Goal: Task Accomplishment & Management: Manage account settings

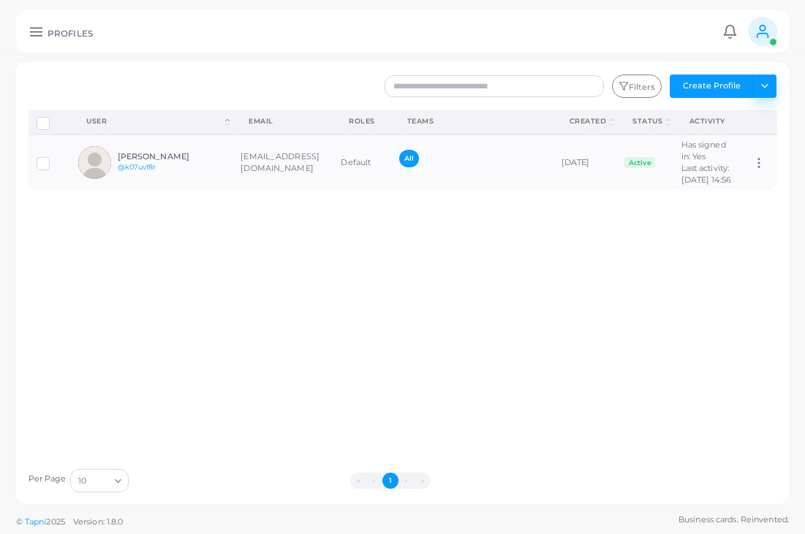
click at [767, 86] on button "Toggle dropdown" at bounding box center [764, 86] width 24 height 23
click at [751, 113] on link "Import Profiles" at bounding box center [731, 118] width 81 height 22
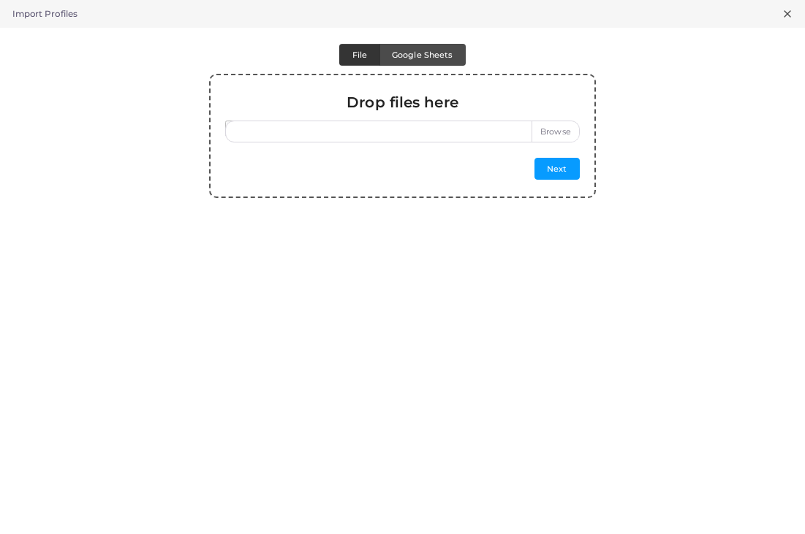
click at [541, 139] on label at bounding box center [402, 132] width 354 height 22
click at [541, 139] on input "file" at bounding box center [402, 132] width 354 height 22
type input "**********"
click at [550, 168] on button "Next" at bounding box center [556, 169] width 45 height 22
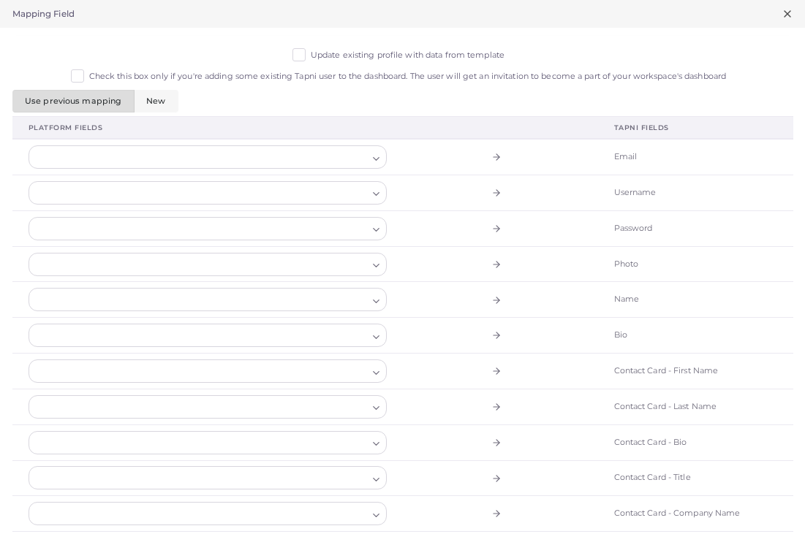
click at [311, 56] on label "Update existing profile with data from template" at bounding box center [408, 56] width 194 height 12
click at [266, 154] on div at bounding box center [198, 157] width 339 height 22
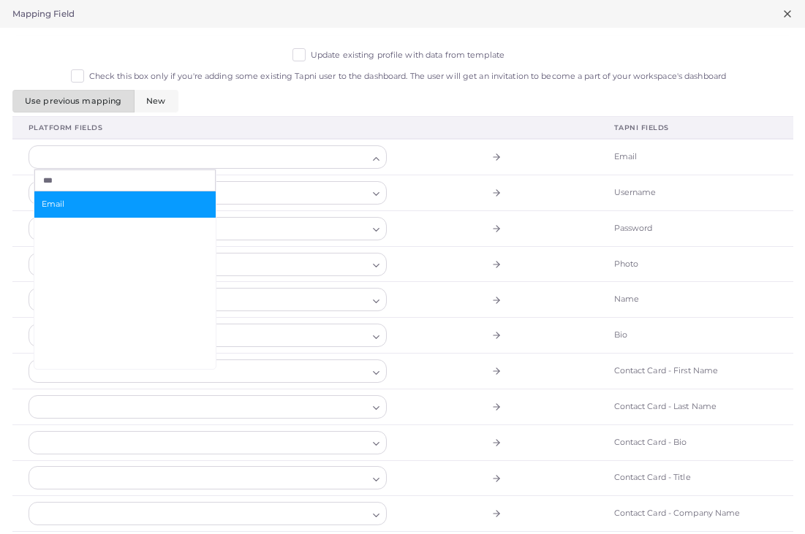
type input "***"
click at [187, 196] on li "Email" at bounding box center [124, 204] width 181 height 26
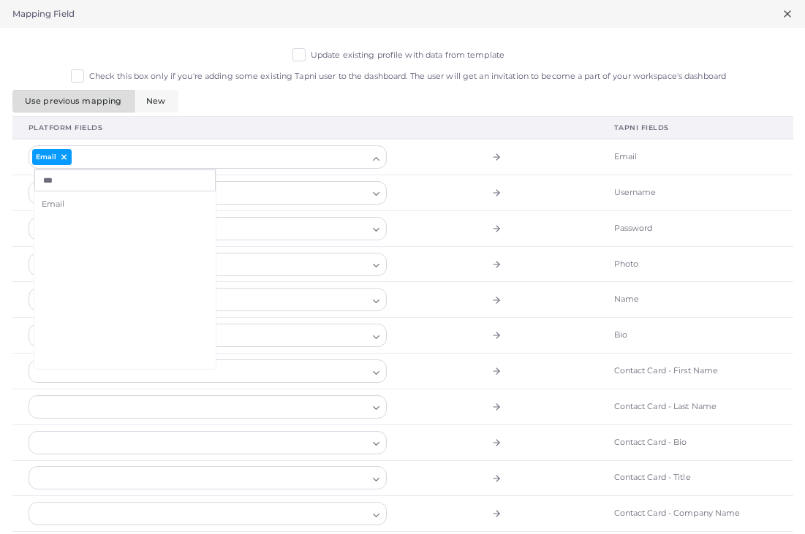
click at [491, 224] on icon at bounding box center [496, 229] width 10 height 10
click at [786, 16] on icon at bounding box center [787, 14] width 12 height 12
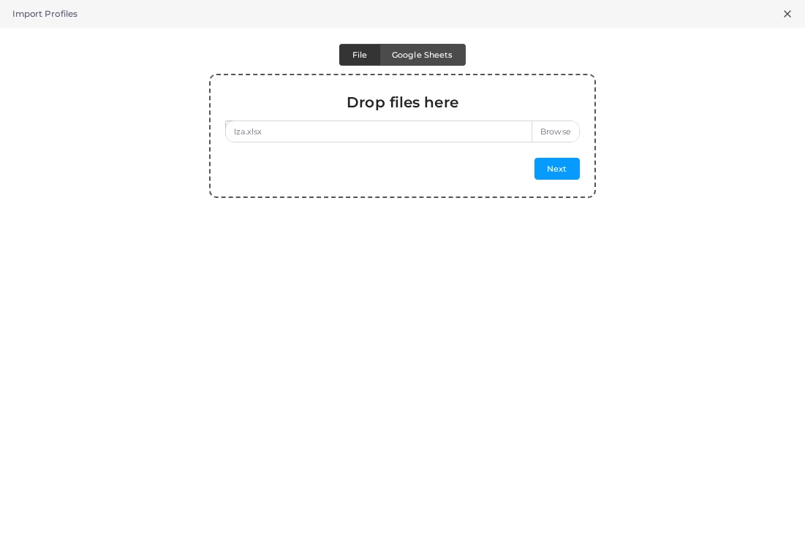
click at [550, 131] on label "Iza.xlsx" at bounding box center [402, 132] width 354 height 22
click at [550, 131] on input "Iza.xlsx" at bounding box center [402, 132] width 354 height 22
type input "**********"
click at [542, 165] on button "Next" at bounding box center [556, 169] width 45 height 22
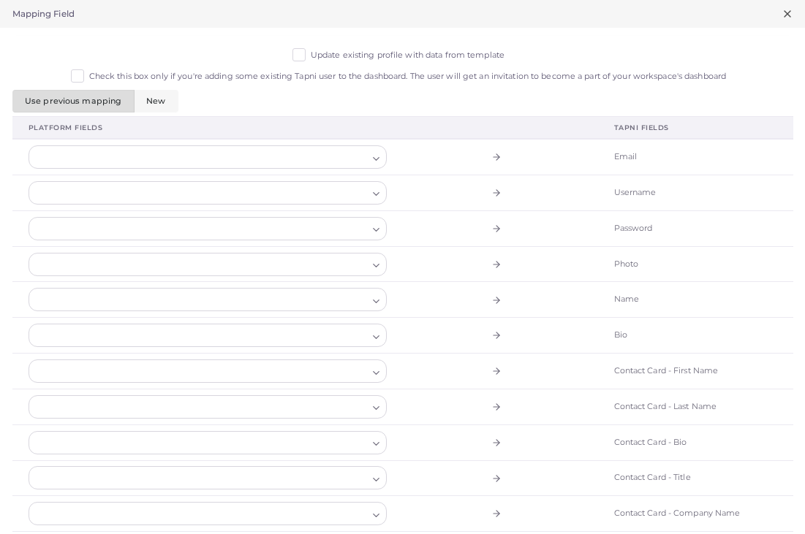
click at [224, 162] on div at bounding box center [198, 157] width 339 height 22
type input "*"
click at [224, 162] on html "PROFILES Notifications 0 New Mark All As Read [PERSON_NAME] ([EMAIL_ADDRESS][DO…" at bounding box center [402, 267] width 805 height 534
click at [224, 163] on div at bounding box center [198, 157] width 339 height 22
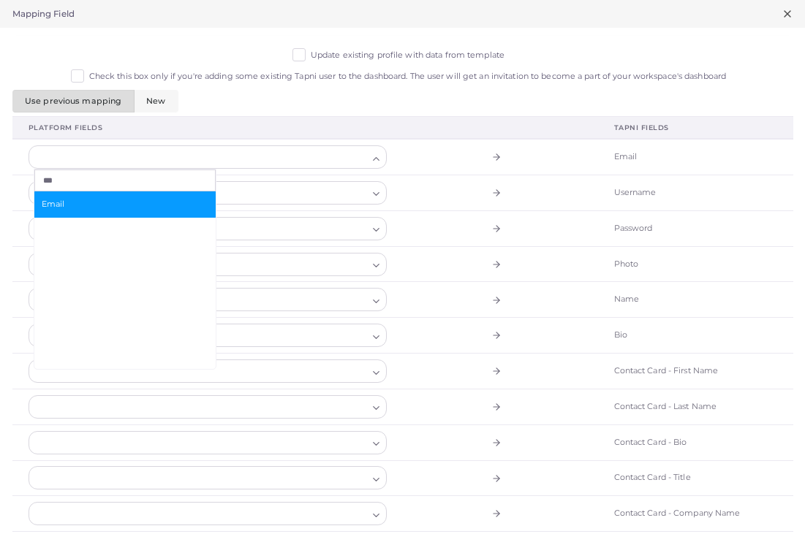
type input "***"
click at [134, 199] on span "Email" at bounding box center [125, 205] width 167 height 12
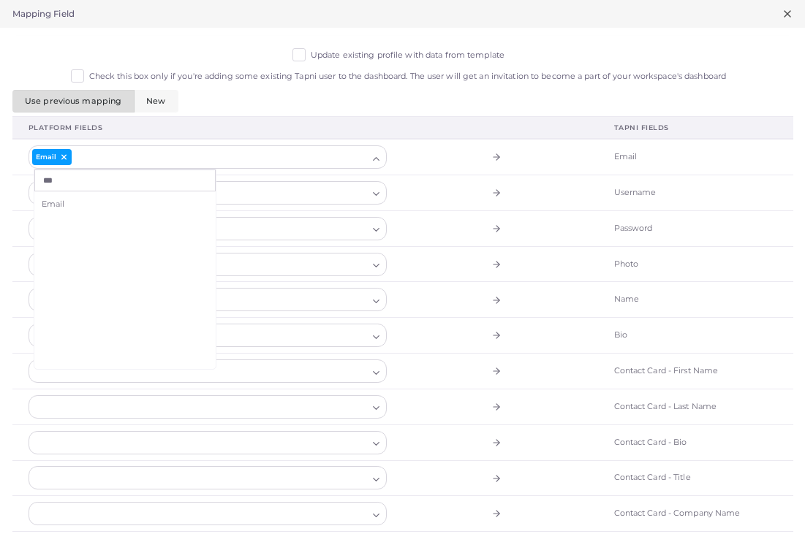
click at [311, 53] on label "Update existing profile with data from template" at bounding box center [408, 56] width 194 height 12
click at [304, 218] on div at bounding box center [198, 229] width 339 height 22
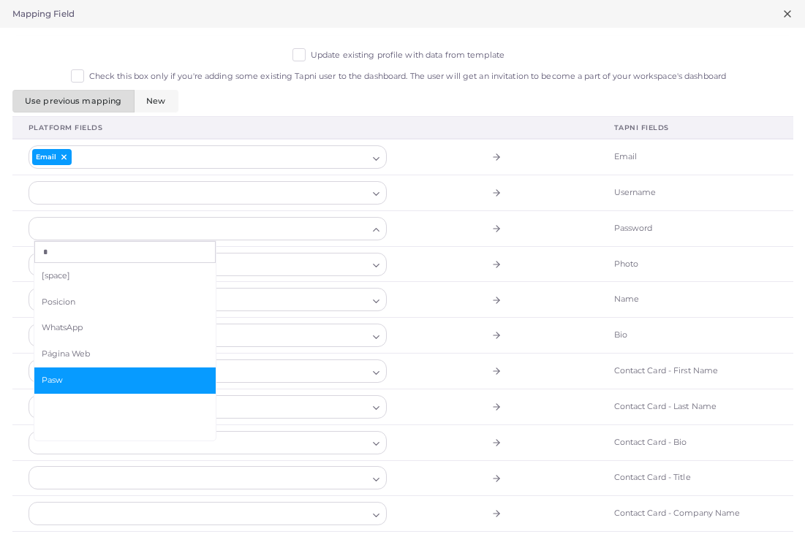
type input "*"
click at [58, 370] on li "Pasw" at bounding box center [124, 381] width 181 height 26
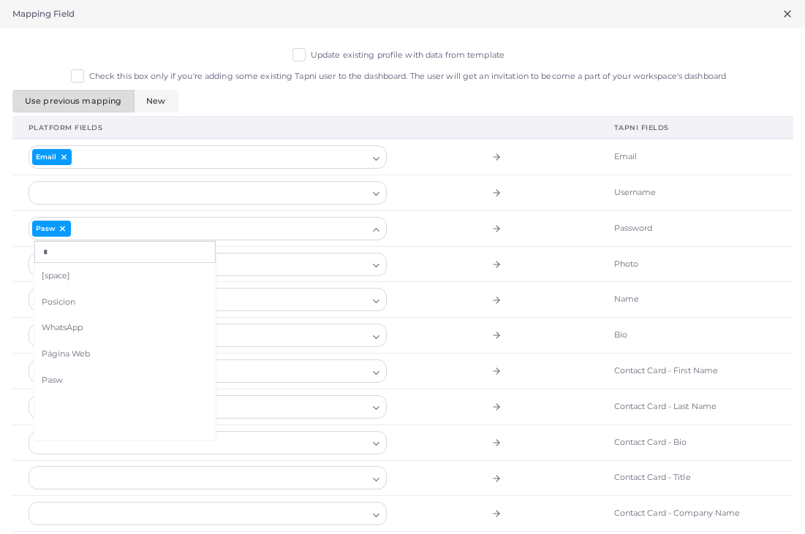
click at [466, 276] on td at bounding box center [500, 264] width 195 height 36
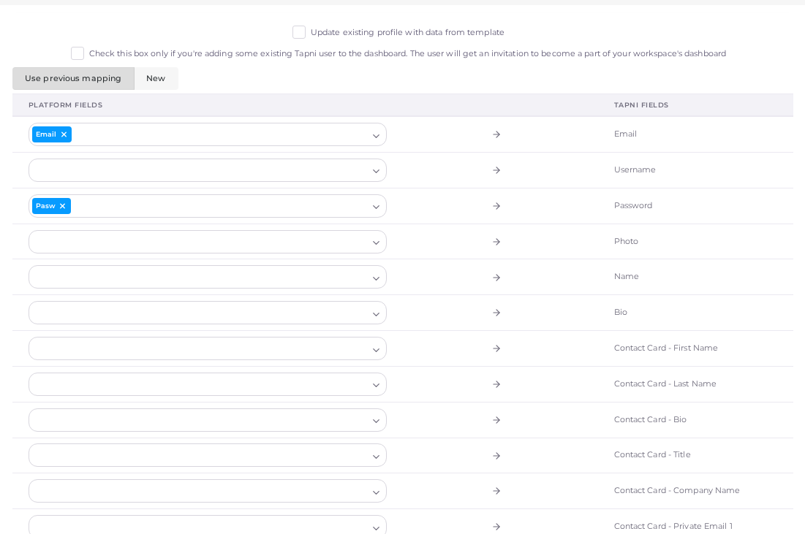
click at [322, 316] on div at bounding box center [198, 313] width 339 height 22
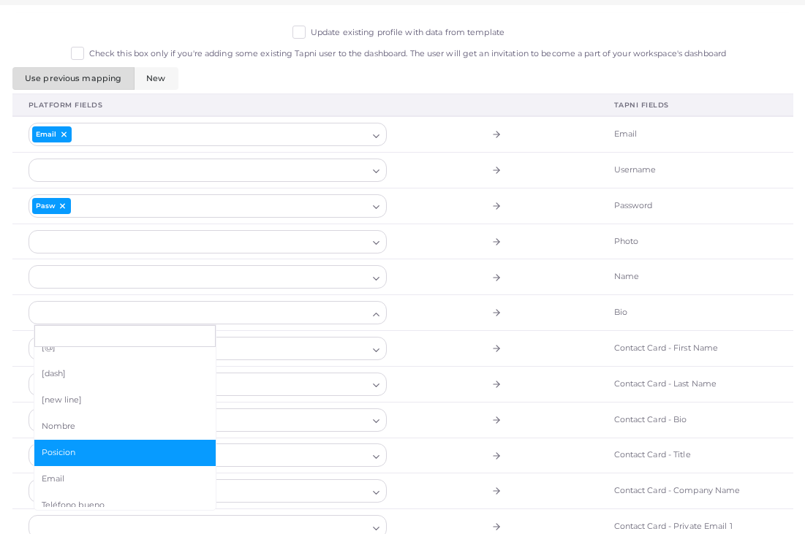
click at [124, 447] on span "Posicion" at bounding box center [125, 453] width 167 height 12
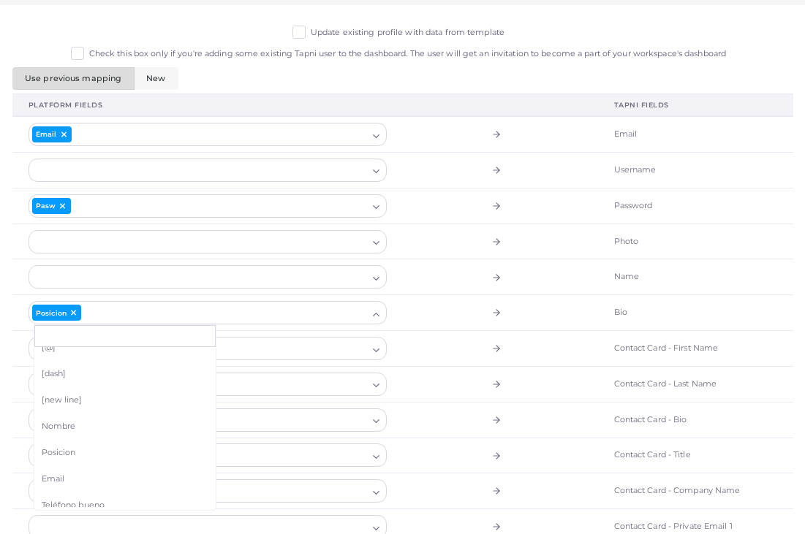
click at [151, 278] on div at bounding box center [198, 277] width 339 height 22
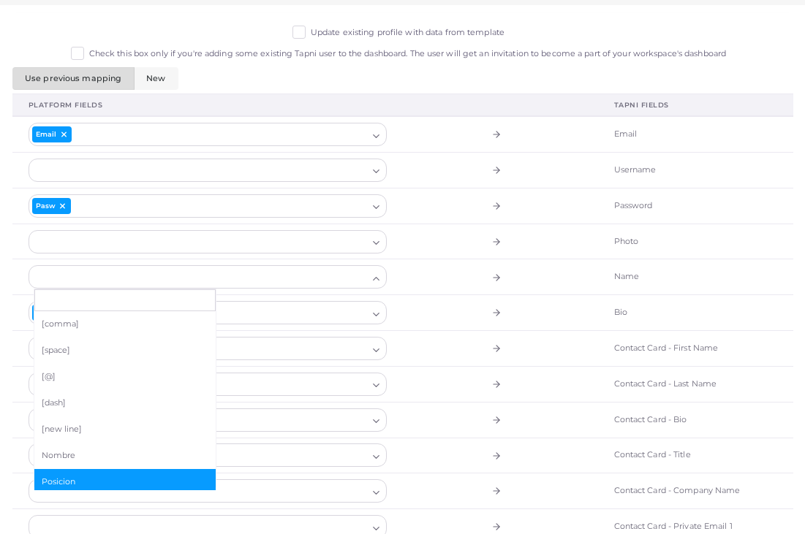
scroll to position [52, 0]
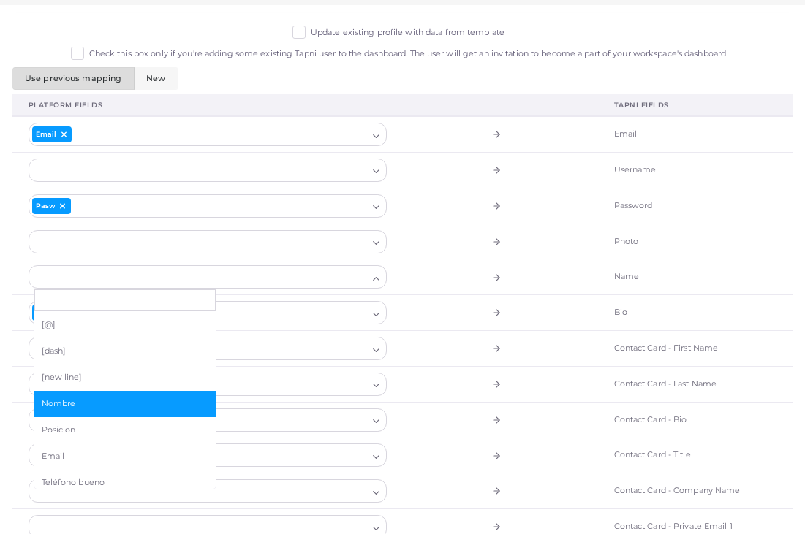
click at [115, 398] on span "Nombre" at bounding box center [125, 404] width 167 height 12
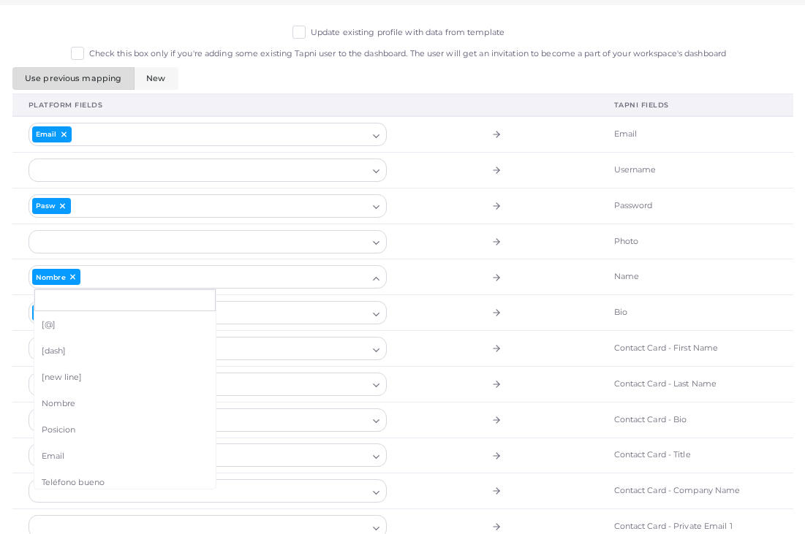
drag, startPoint x: 463, startPoint y: 377, endPoint x: 452, endPoint y: 377, distance: 11.0
click at [463, 377] on td at bounding box center [500, 384] width 195 height 36
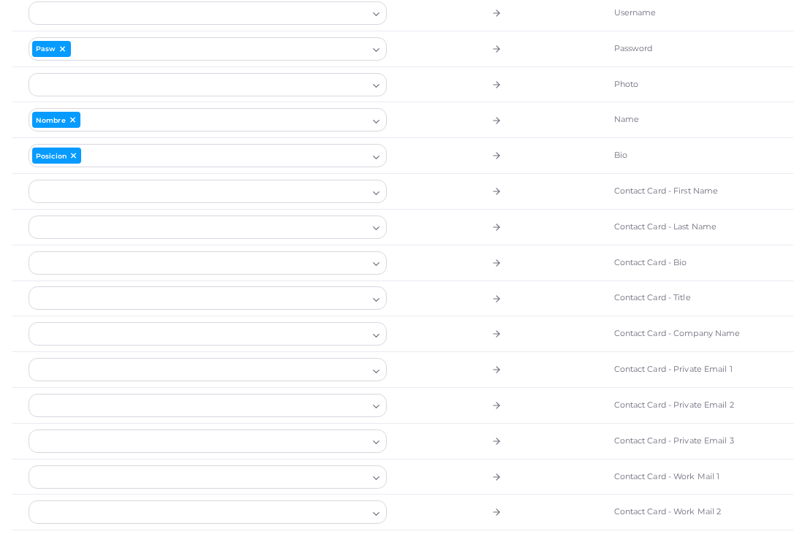
scroll to position [208, 0]
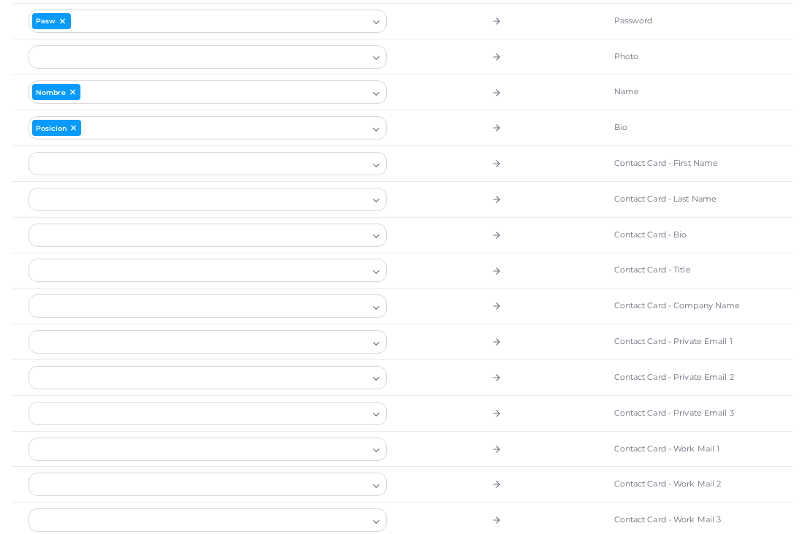
click at [341, 163] on div at bounding box center [198, 164] width 339 height 22
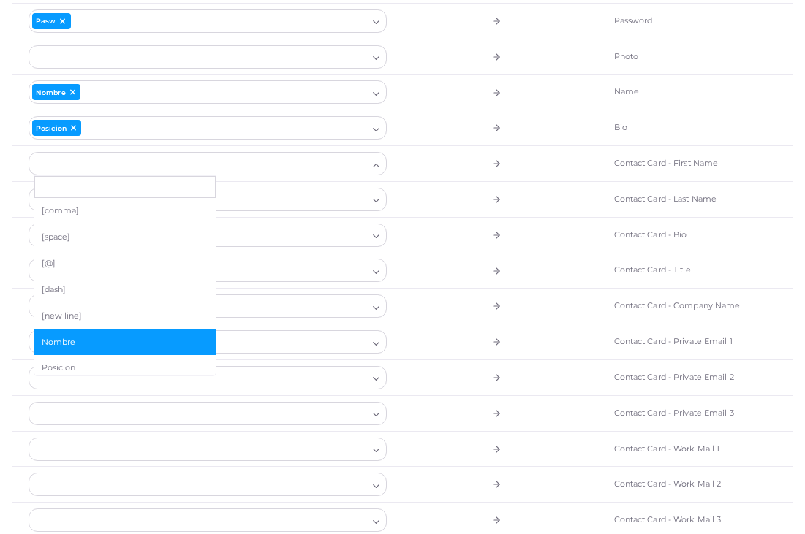
click at [154, 346] on li "Nombre" at bounding box center [124, 343] width 181 height 26
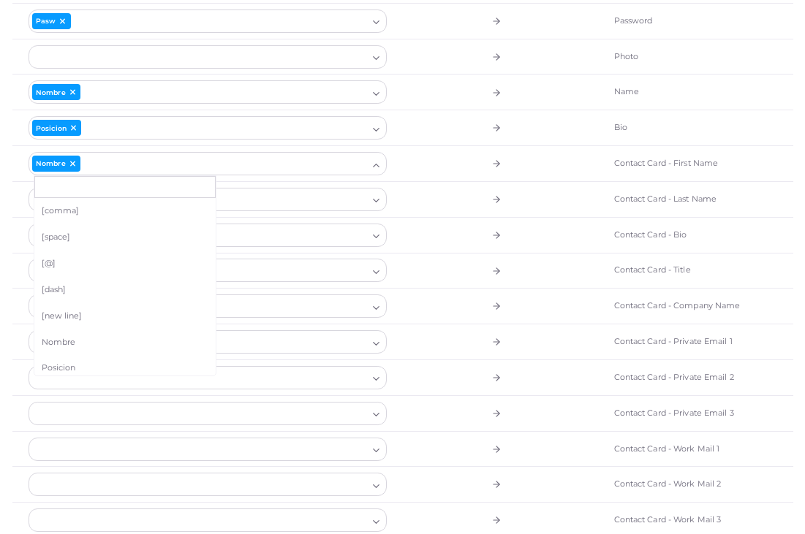
click at [263, 202] on div at bounding box center [198, 200] width 339 height 22
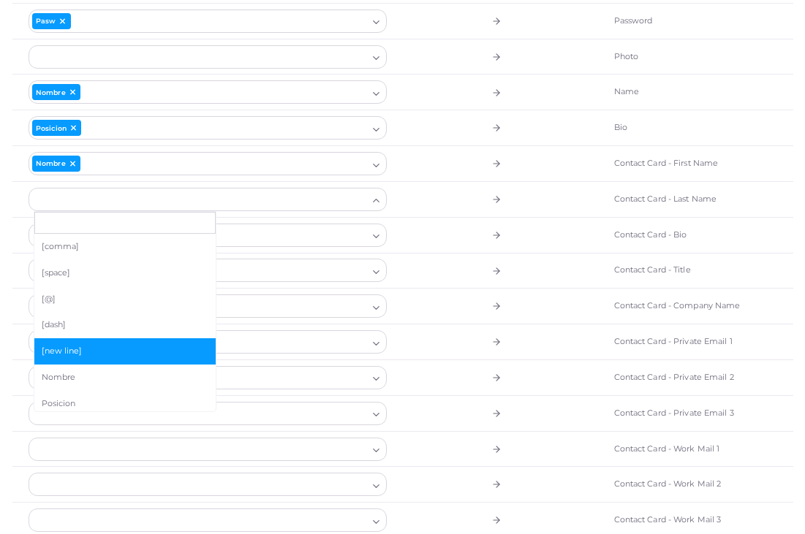
scroll to position [37, 0]
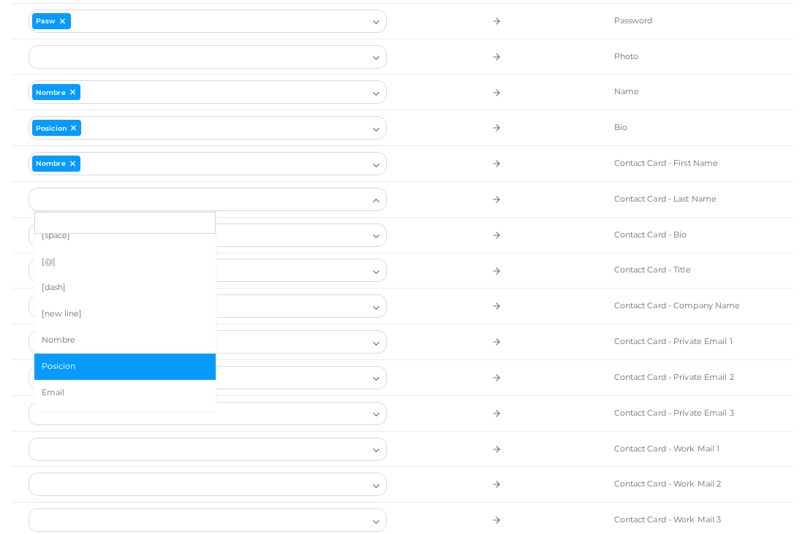
click at [119, 363] on span "Posicion" at bounding box center [125, 367] width 167 height 12
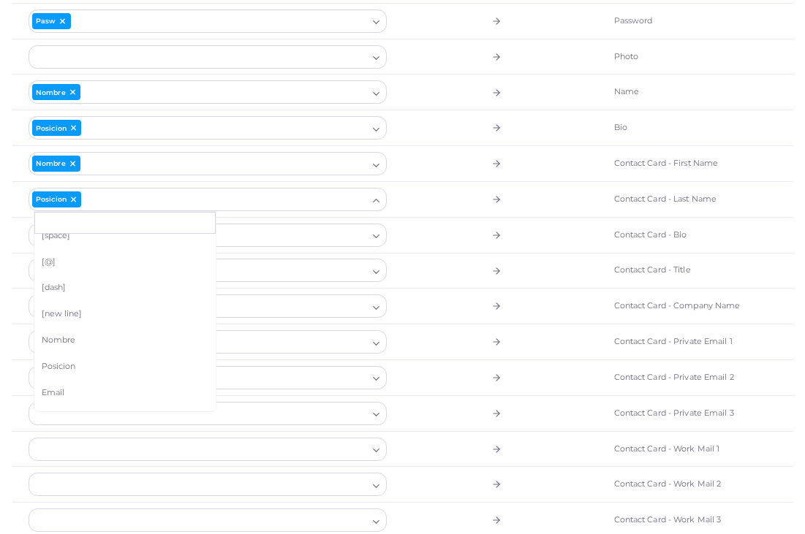
click at [397, 343] on td at bounding box center [207, 343] width 390 height 36
click at [307, 238] on div at bounding box center [198, 235] width 339 height 22
click at [71, 199] on icon at bounding box center [73, 199] width 8 height 9
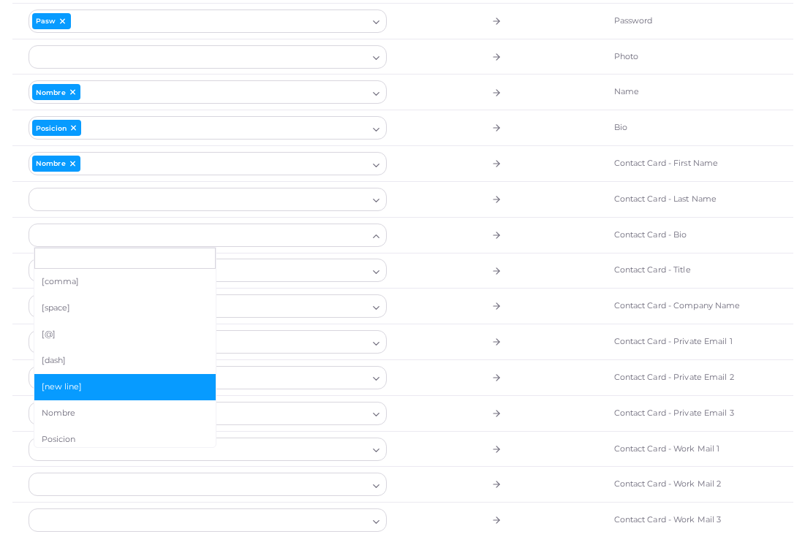
scroll to position [32, 0]
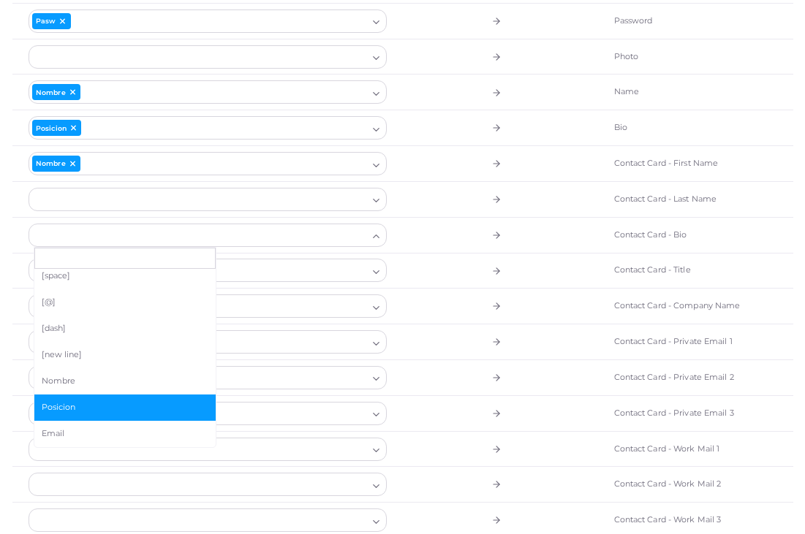
click at [79, 409] on li "Posicion" at bounding box center [124, 408] width 181 height 26
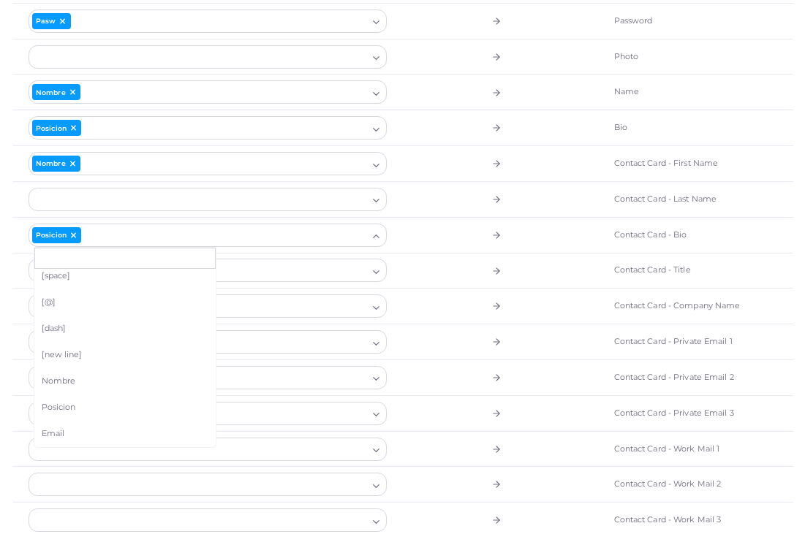
click at [549, 338] on td at bounding box center [500, 343] width 195 height 36
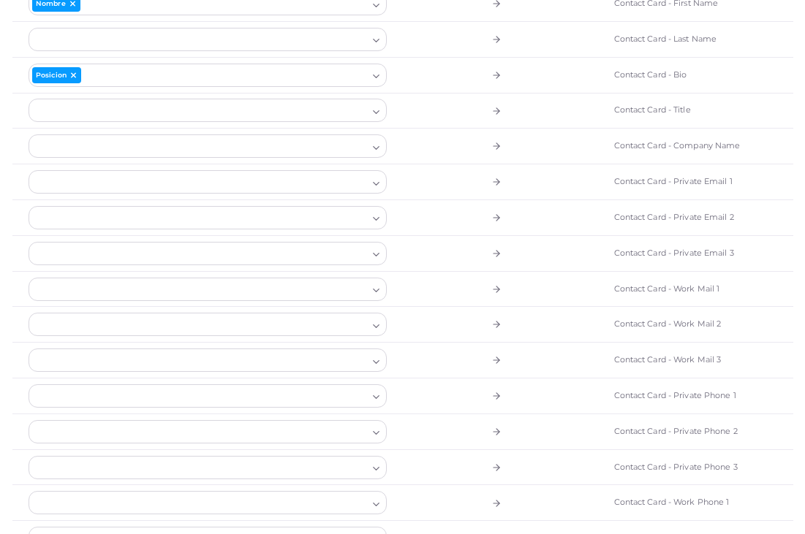
scroll to position [384, 0]
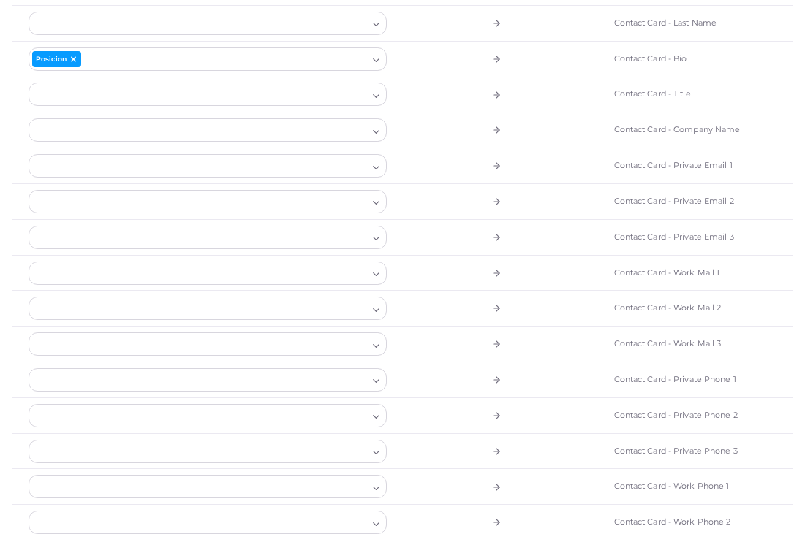
click at [359, 270] on div at bounding box center [198, 273] width 339 height 22
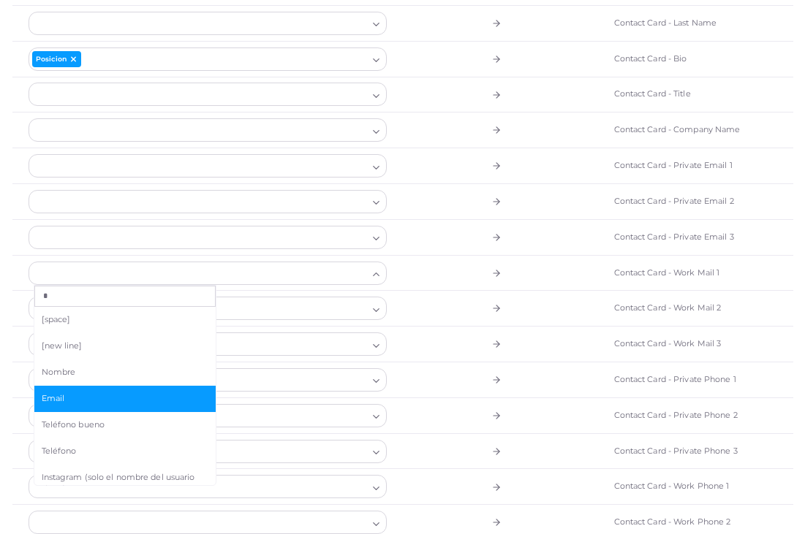
type input "*"
click at [102, 393] on span "Email" at bounding box center [125, 399] width 167 height 12
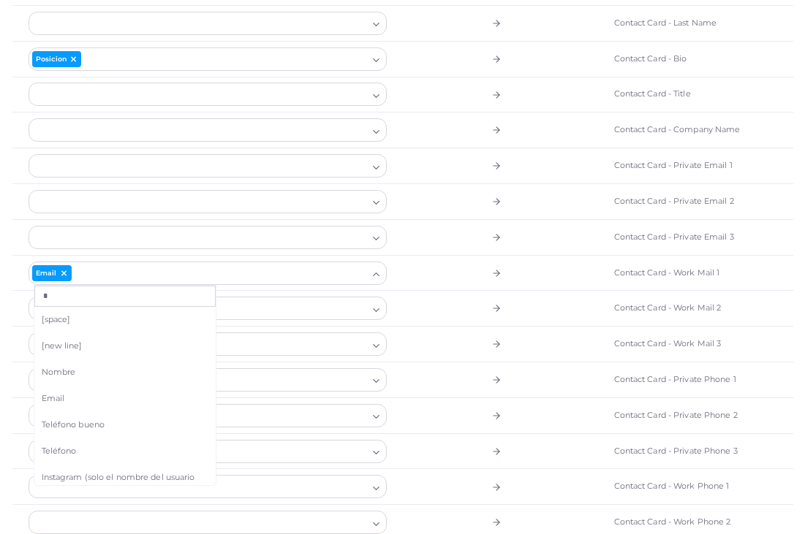
click at [459, 330] on td at bounding box center [500, 345] width 195 height 36
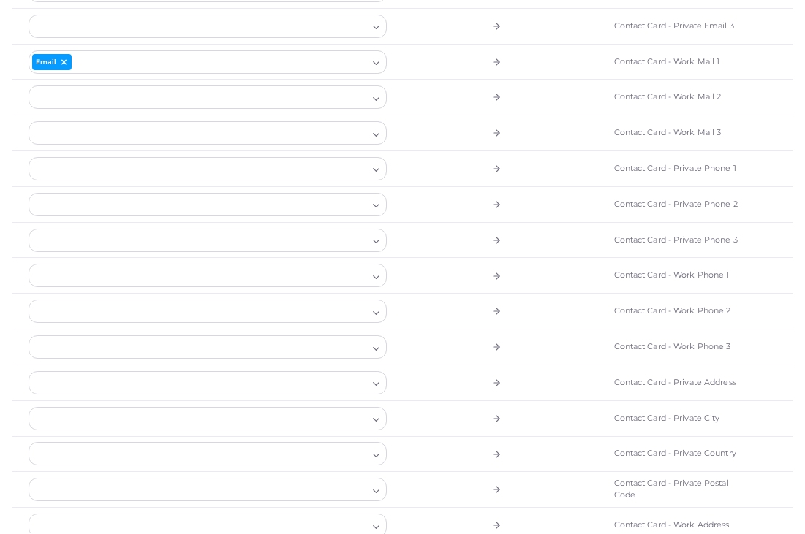
scroll to position [596, 0]
click at [338, 270] on div at bounding box center [198, 274] width 339 height 22
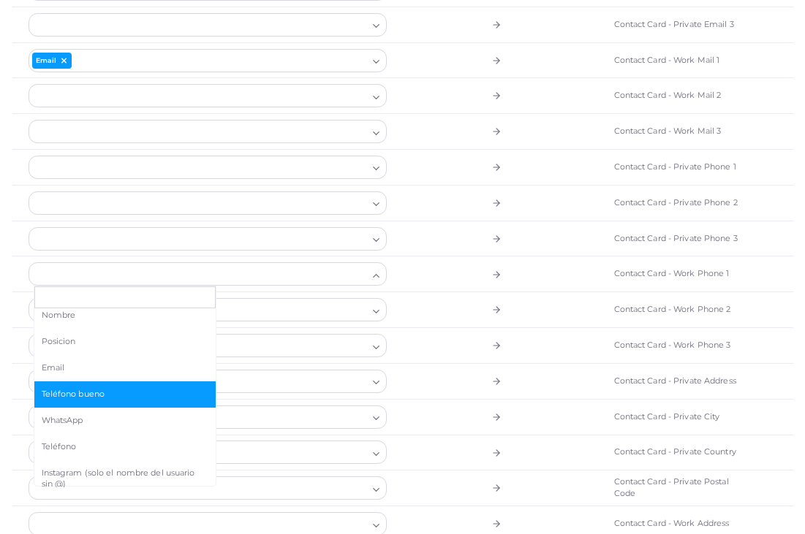
click at [108, 382] on li "Teléfono bueno" at bounding box center [124, 395] width 181 height 26
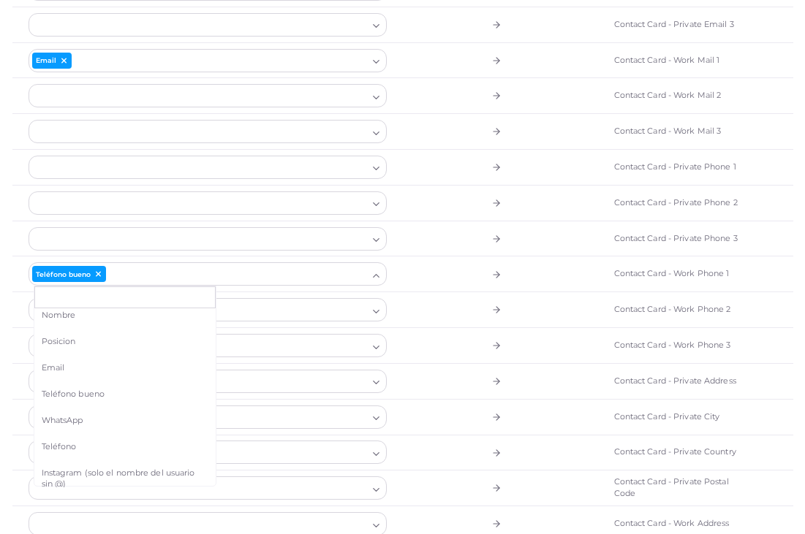
click at [561, 341] on td at bounding box center [500, 346] width 195 height 36
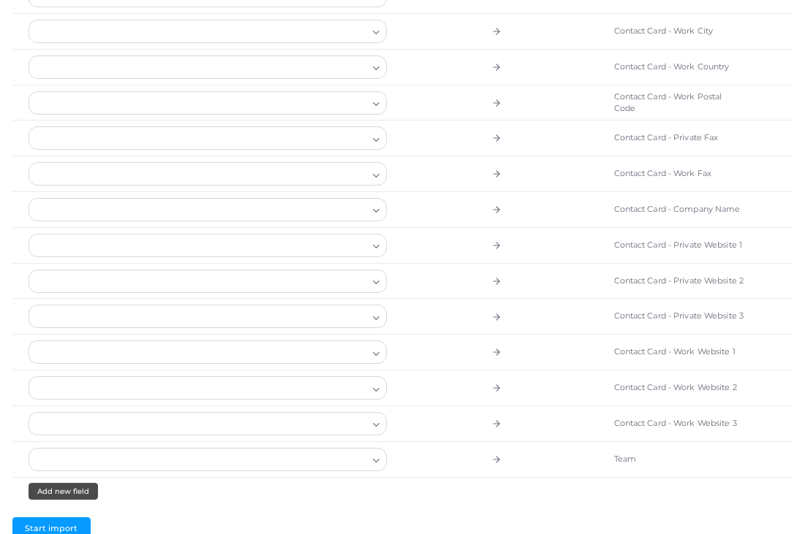
scroll to position [1124, 0]
click at [49, 524] on span "Start import" at bounding box center [51, 529] width 53 height 10
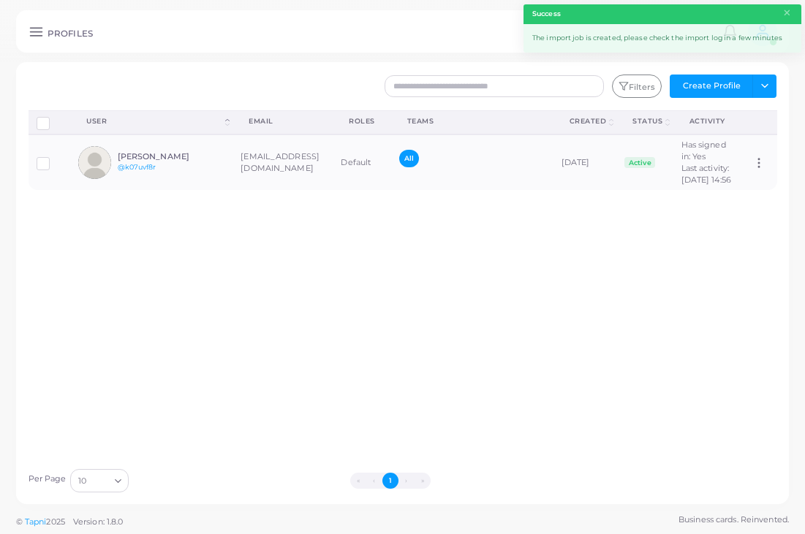
click at [38, 29] on icon at bounding box center [36, 31] width 15 height 15
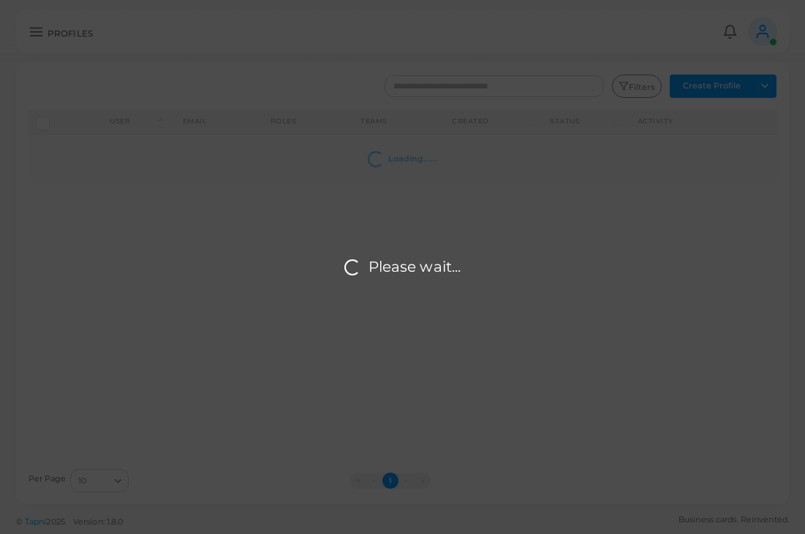
drag, startPoint x: 0, startPoint y: 0, endPoint x: 37, endPoint y: 37, distance: 52.2
click at [37, 37] on div "Please wait..." at bounding box center [402, 267] width 805 height 534
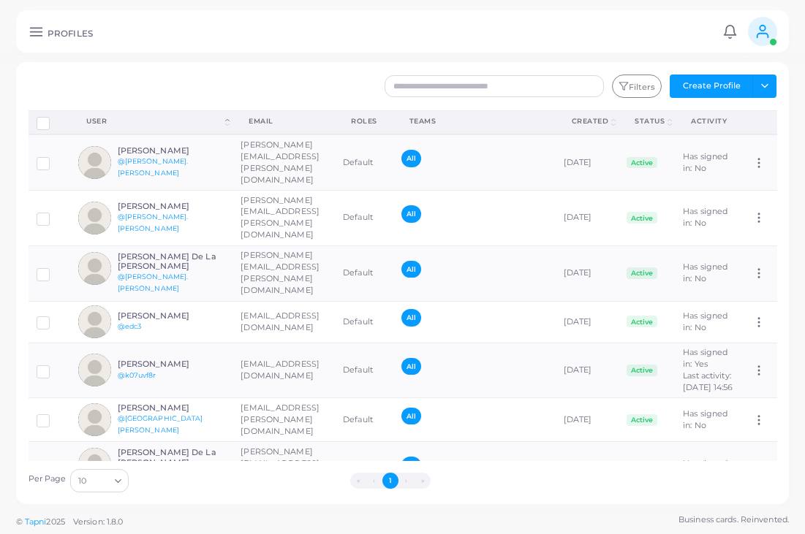
click at [37, 34] on icon at bounding box center [36, 31] width 15 height 15
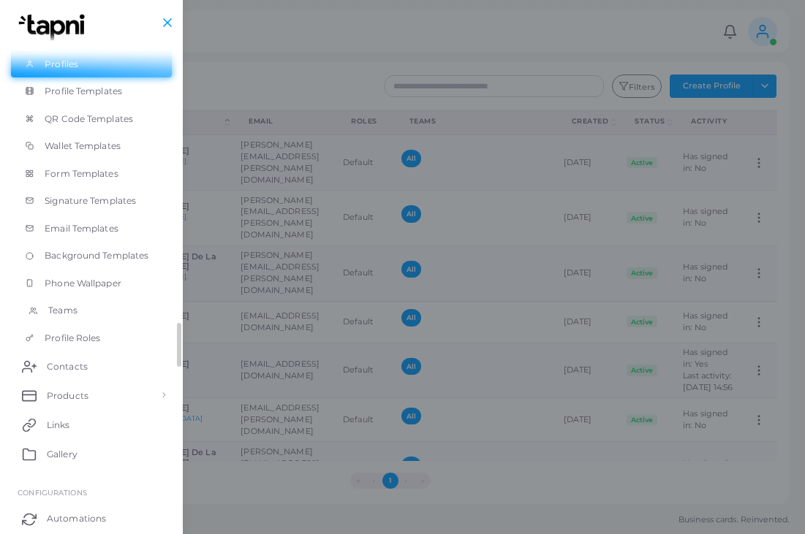
scroll to position [148, 0]
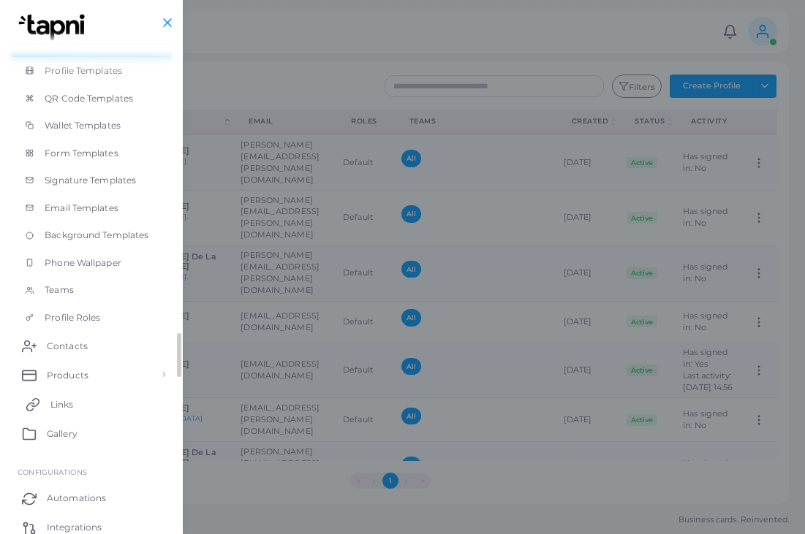
click at [80, 395] on link "Links" at bounding box center [91, 404] width 161 height 29
click at [91, 400] on link "Links" at bounding box center [91, 404] width 161 height 29
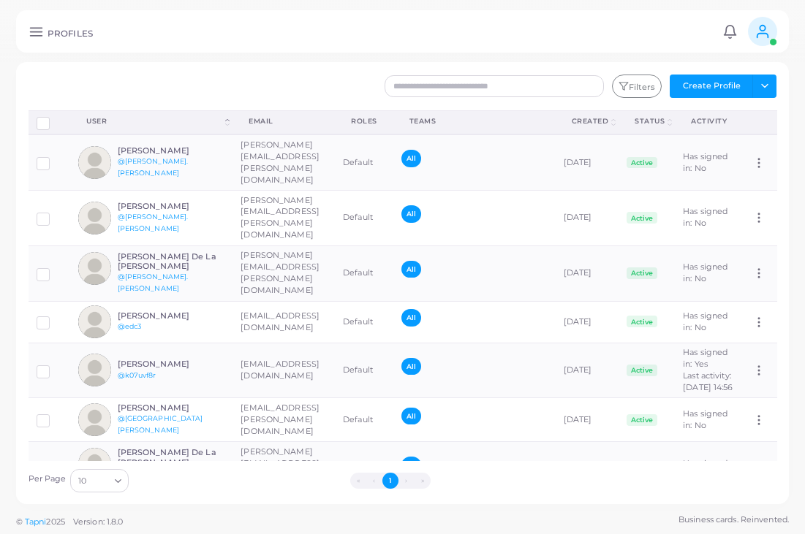
click at [34, 39] on div "PROFILES Notifications 0 New Mark All As Read [PERSON_NAME] ([EMAIL_ADDRESS][DO…" at bounding box center [402, 31] width 773 height 42
click at [37, 31] on icon at bounding box center [36, 31] width 15 height 15
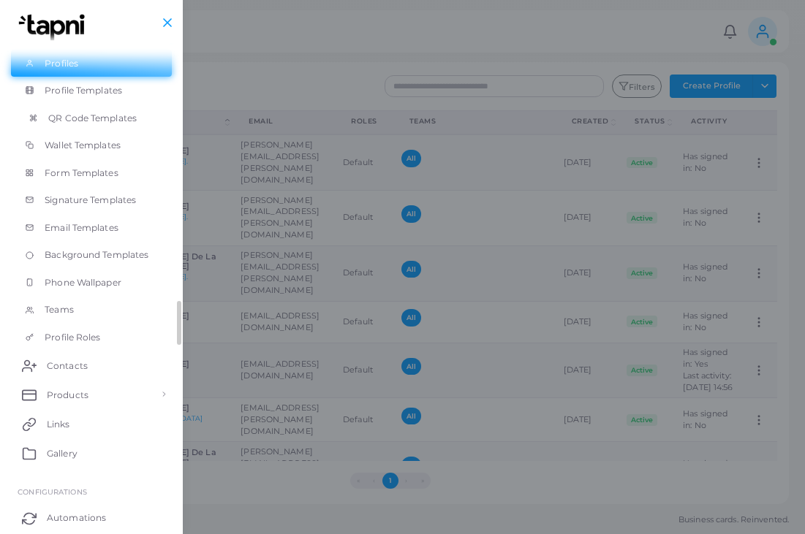
scroll to position [175, 0]
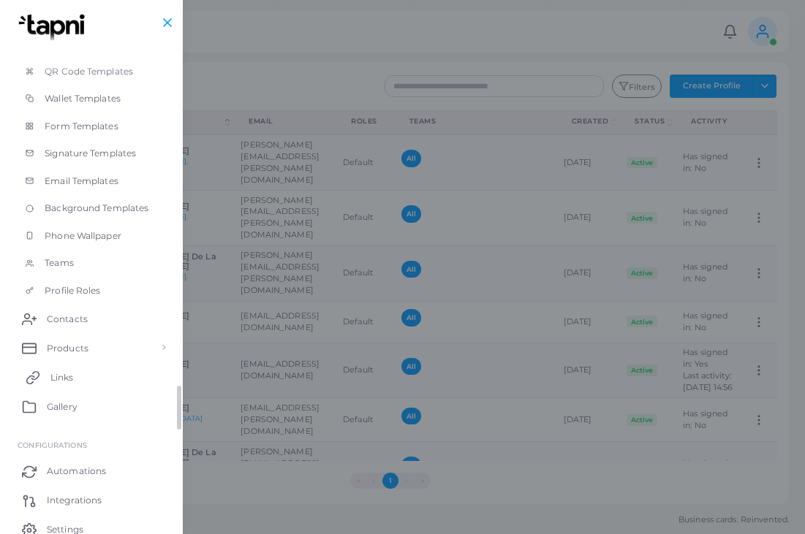
click at [83, 373] on link "Links" at bounding box center [91, 377] width 161 height 29
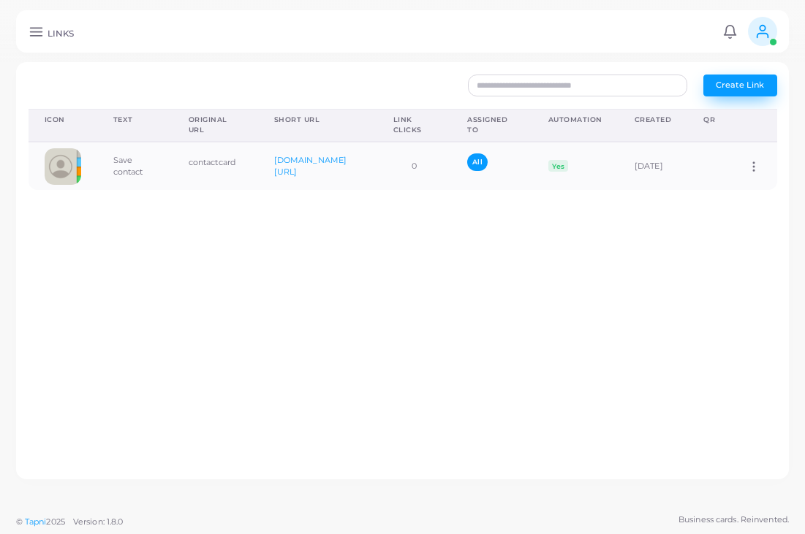
click at [757, 78] on button "Create Link" at bounding box center [740, 86] width 74 height 22
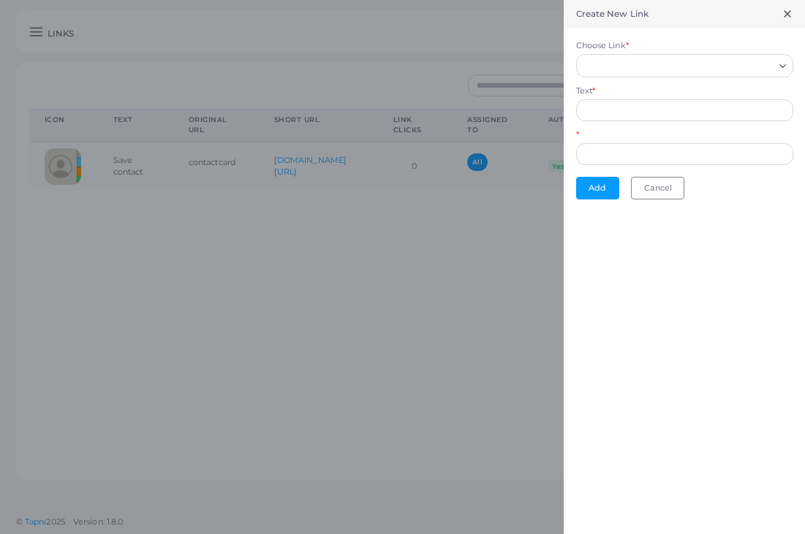
click at [713, 64] on input "Choose Link *" at bounding box center [678, 66] width 191 height 16
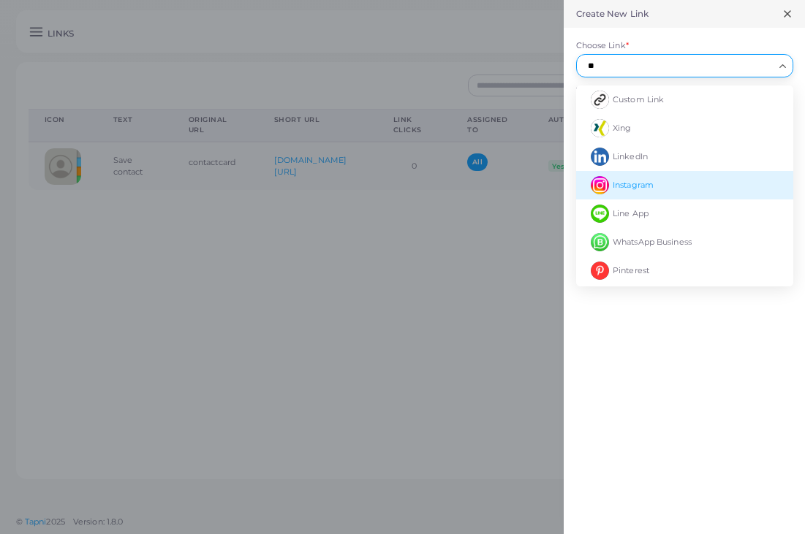
click at [632, 181] on span "Instagram" at bounding box center [632, 185] width 41 height 10
type input "**"
type input "*********"
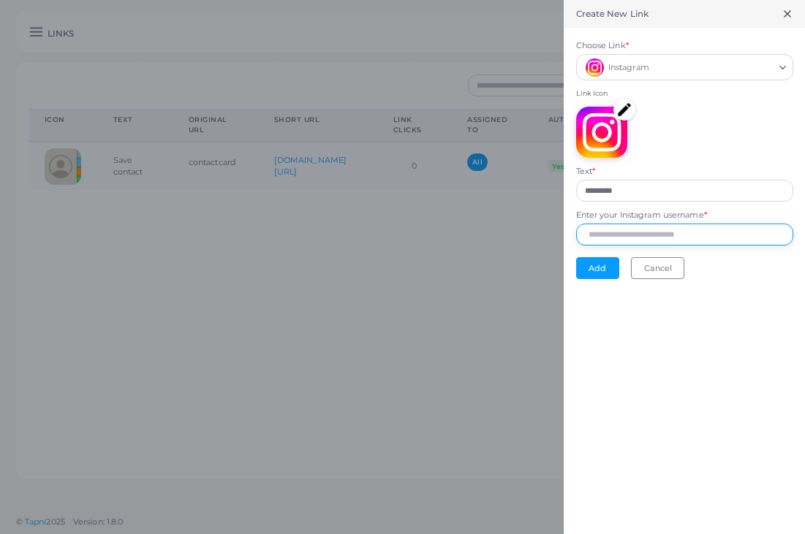
click at [629, 243] on input "Enter your Instagram username *" at bounding box center [684, 235] width 217 height 22
paste input "**********"
type input "**********"
click at [583, 262] on button "Add" at bounding box center [597, 268] width 43 height 22
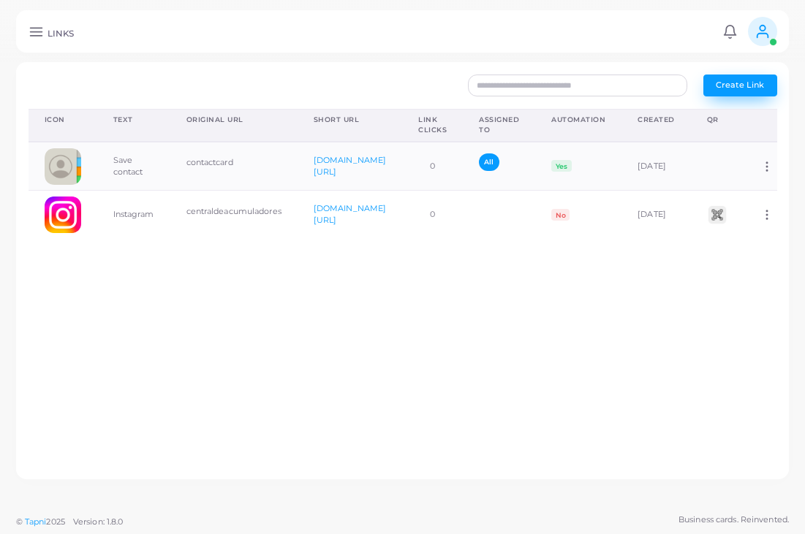
click at [754, 77] on button "Create Link" at bounding box center [740, 86] width 74 height 22
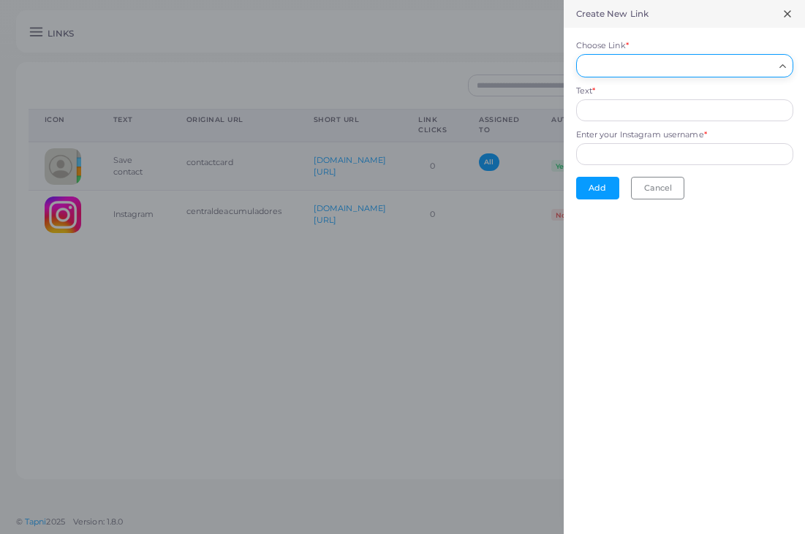
click at [711, 59] on input "Choose Link *" at bounding box center [678, 66] width 191 height 16
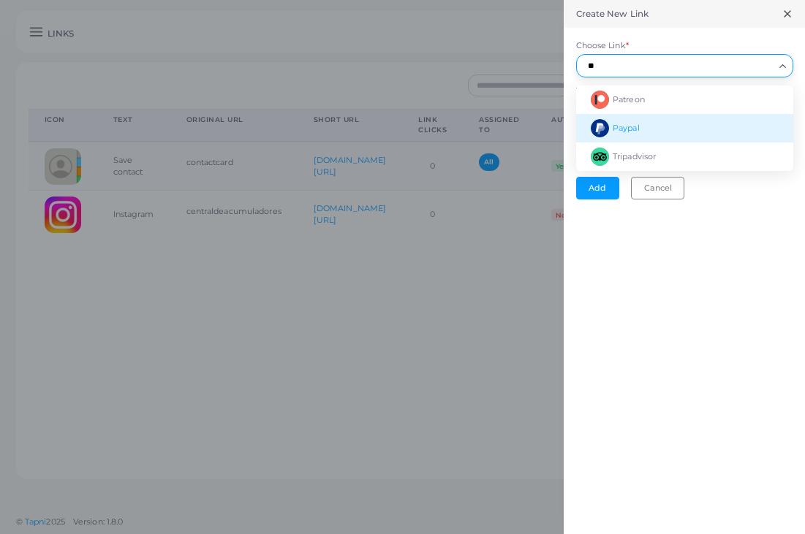
type input "*"
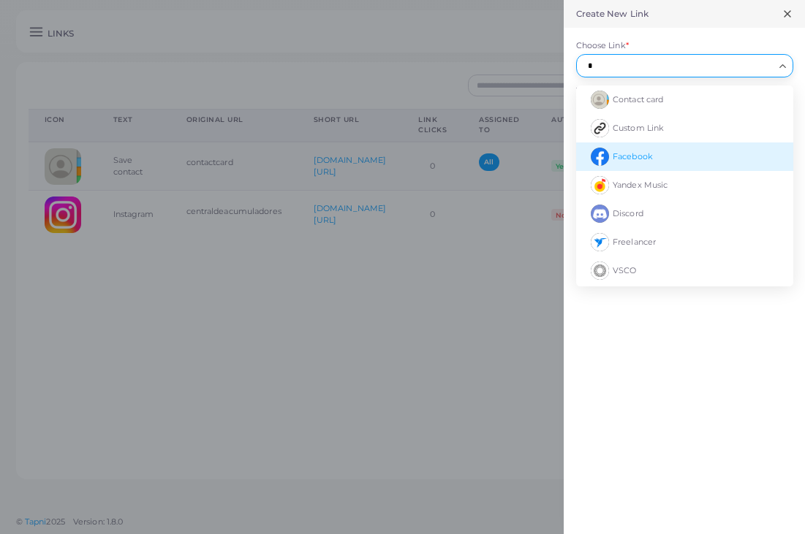
click at [638, 132] on span "Custom Link" at bounding box center [637, 128] width 51 height 10
type input "*"
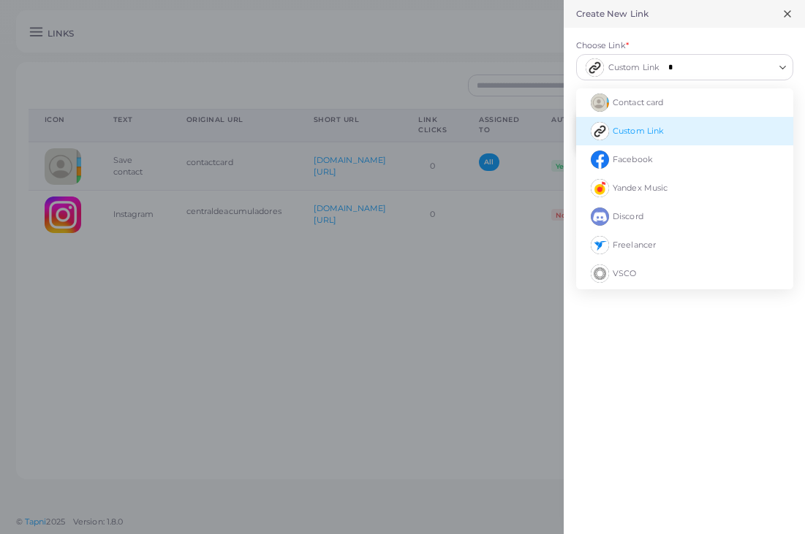
type input "**********"
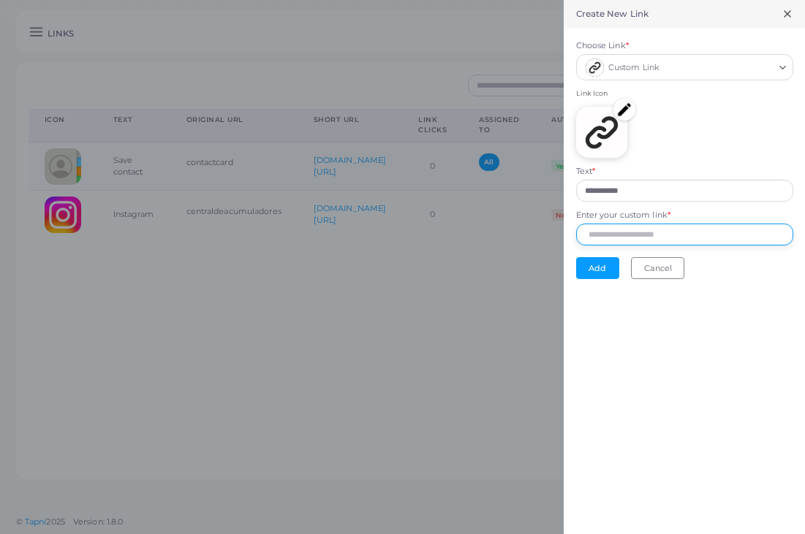
click at [619, 235] on input "Enter your custom link *" at bounding box center [684, 235] width 217 height 22
paste input "**********"
type input "**********"
click at [655, 195] on input "**********" at bounding box center [684, 191] width 217 height 22
drag, startPoint x: 655, startPoint y: 191, endPoint x: 523, endPoint y: 191, distance: 132.3
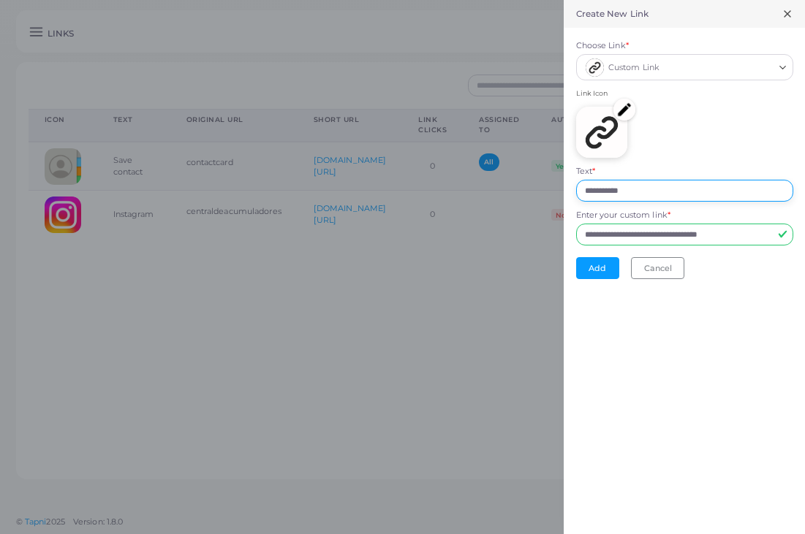
click at [530, 0] on div "**********" at bounding box center [402, 0] width 805 height 0
type input "**********"
click at [596, 270] on button "Add" at bounding box center [597, 268] width 43 height 22
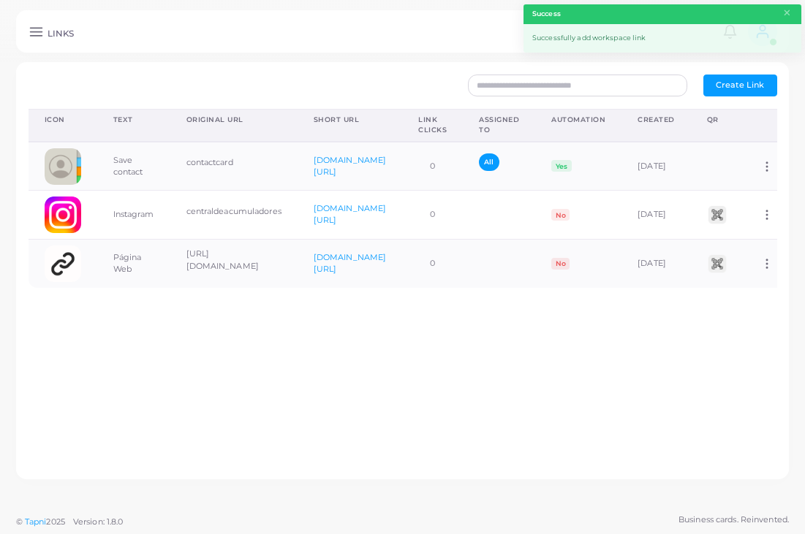
click at [725, 89] on span "Create Link" at bounding box center [740, 85] width 48 height 10
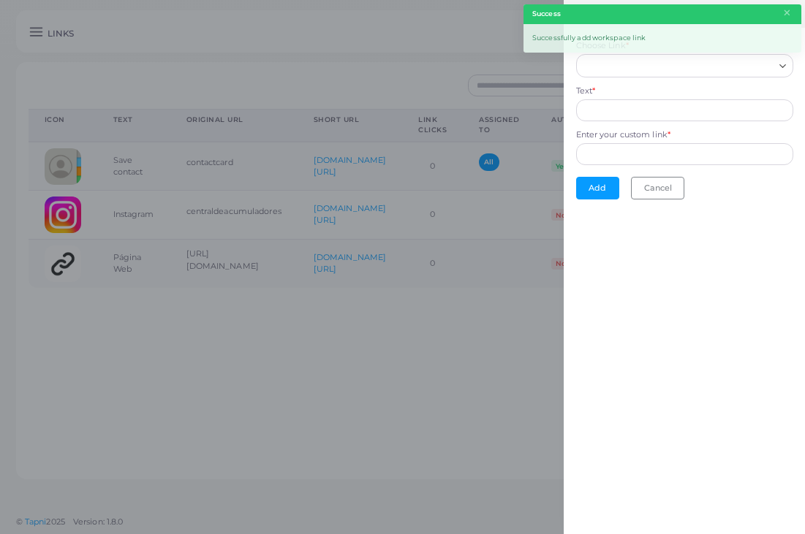
click at [707, 56] on div "Search for option" at bounding box center [678, 64] width 194 height 19
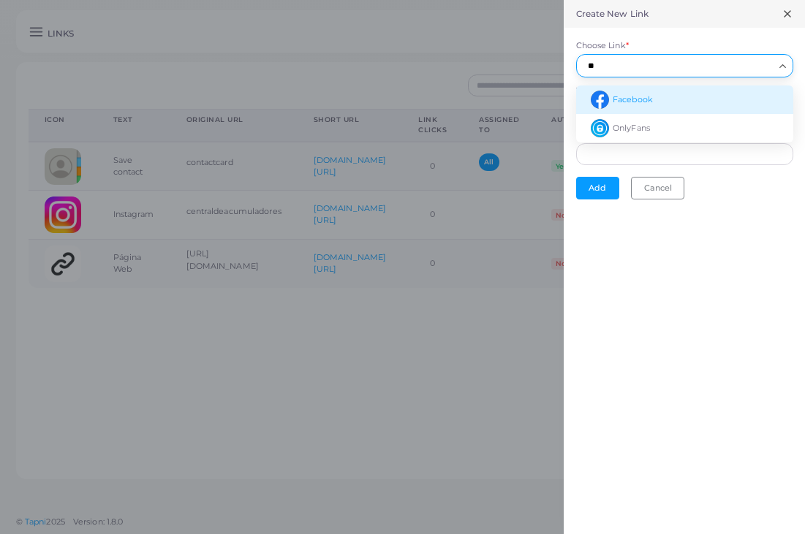
click at [661, 101] on li "Facebook" at bounding box center [684, 100] width 217 height 29
type input "**"
type input "********"
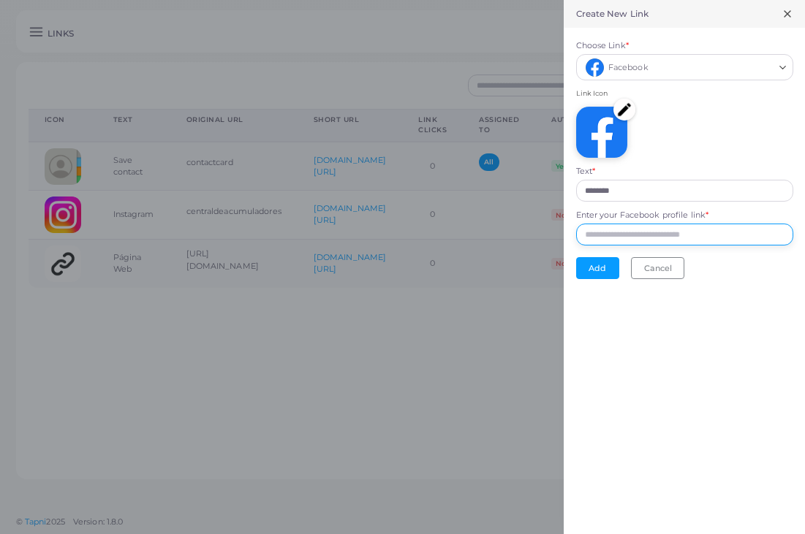
click at [614, 238] on input "Enter your Facebook profile link *" at bounding box center [684, 235] width 217 height 22
paste input "**********"
type input "**********"
click at [596, 269] on button "Add" at bounding box center [597, 268] width 43 height 22
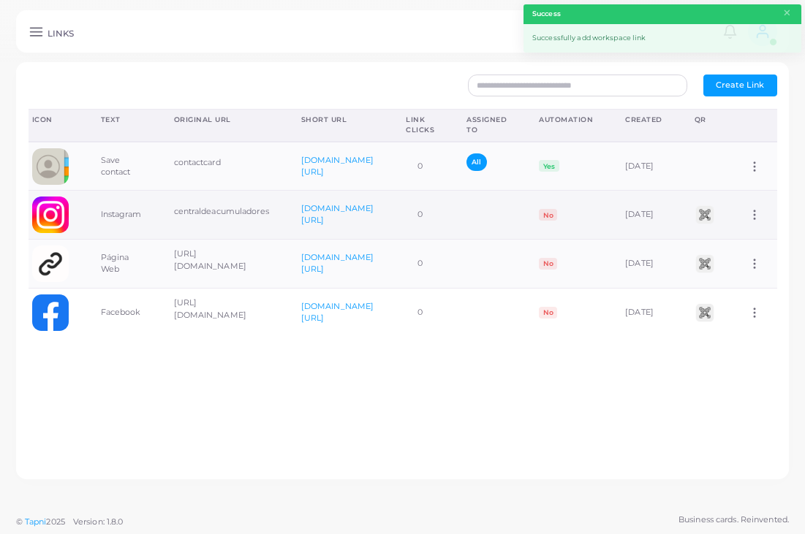
click at [751, 219] on icon at bounding box center [754, 214] width 13 height 13
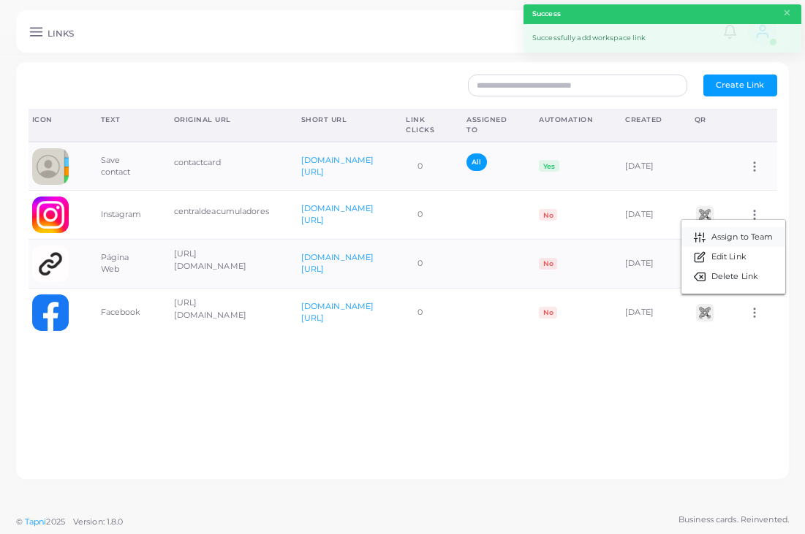
click at [741, 237] on span "Assign to Team" at bounding box center [742, 238] width 62 height 12
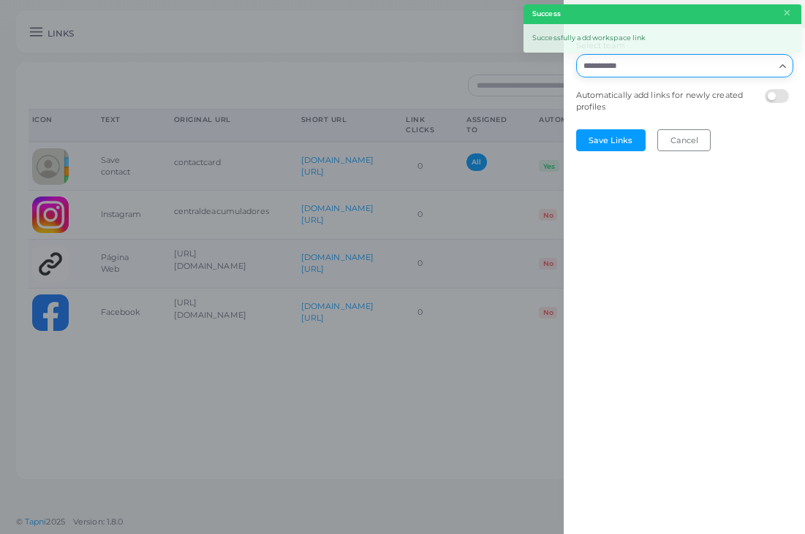
click at [637, 70] on input "Select team" at bounding box center [675, 66] width 195 height 16
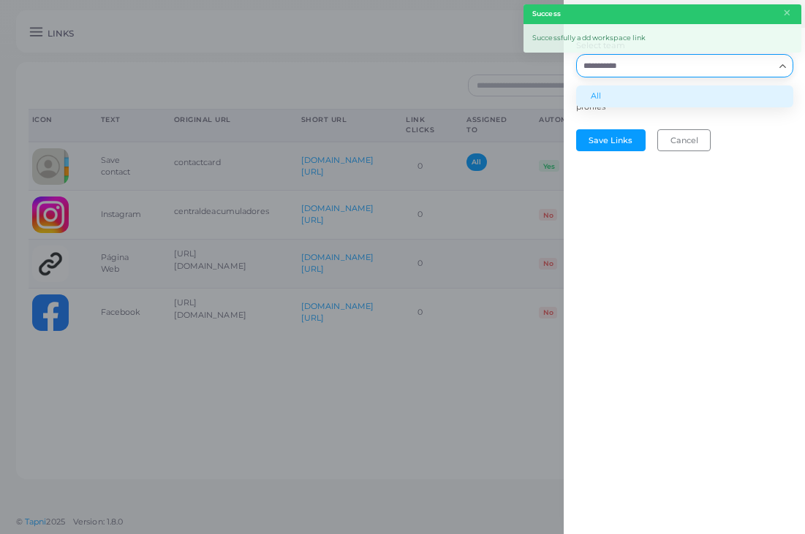
click at [634, 96] on li "All" at bounding box center [684, 97] width 217 height 22
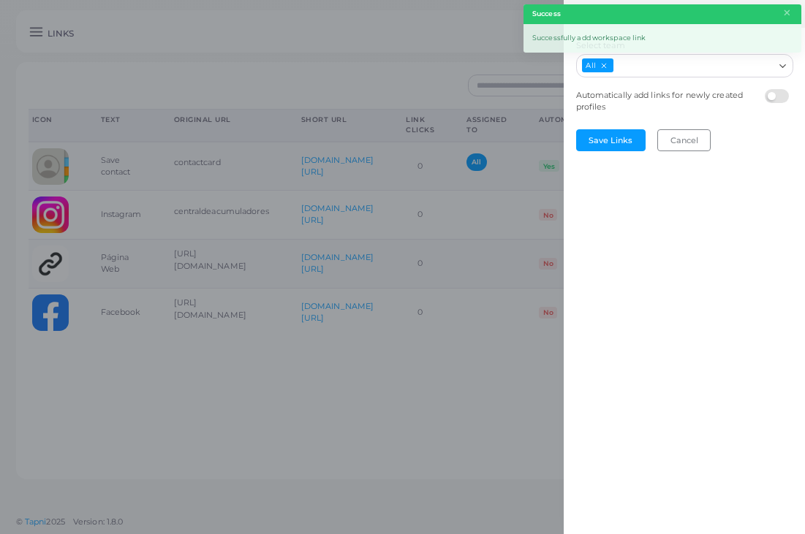
click at [776, 89] on label at bounding box center [779, 89] width 29 height 0
click at [621, 140] on button "Save Links" at bounding box center [610, 140] width 69 height 22
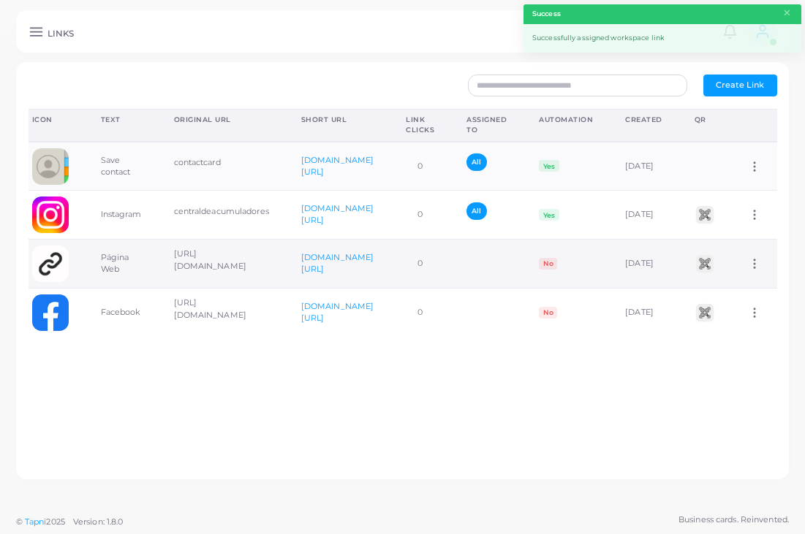
click at [755, 263] on circle at bounding box center [754, 263] width 1 height 1
click at [750, 279] on span "Assign to Team" at bounding box center [742, 282] width 62 height 12
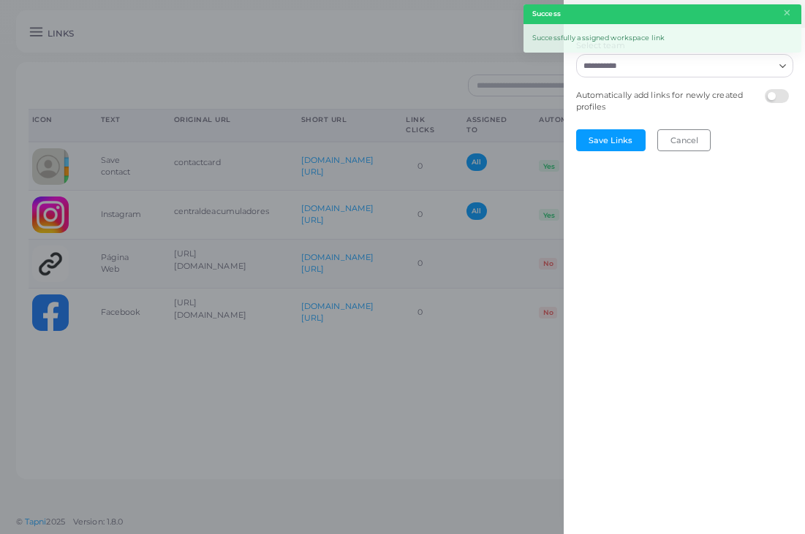
click at [773, 89] on label at bounding box center [779, 89] width 29 height 0
click at [748, 64] on input "Select team" at bounding box center [675, 66] width 195 height 16
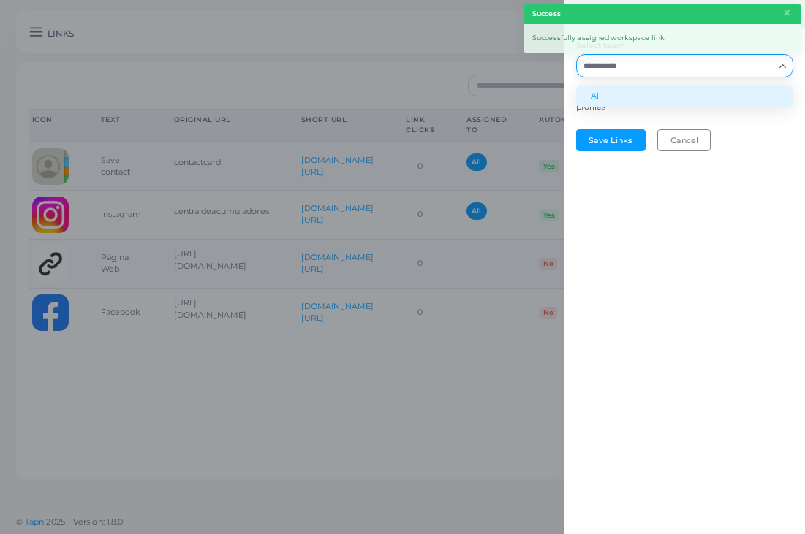
click at [702, 93] on li "All" at bounding box center [684, 97] width 217 height 22
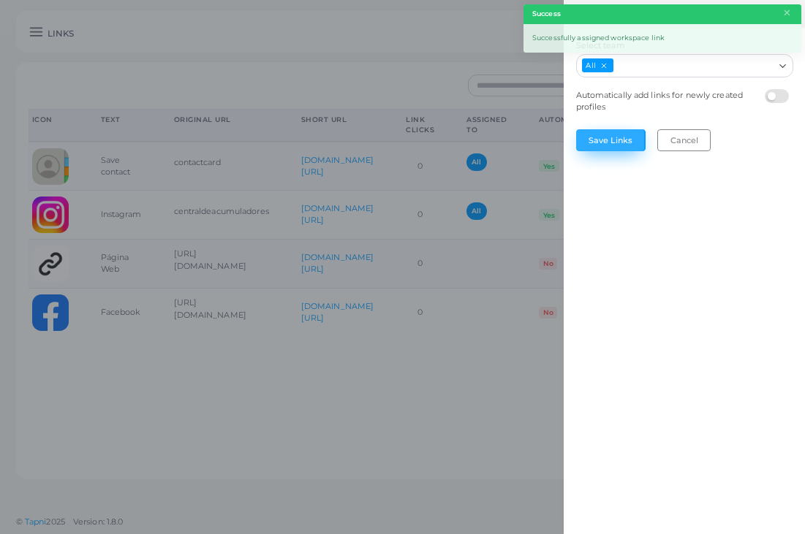
click at [610, 140] on button "Save Links" at bounding box center [610, 140] width 69 height 22
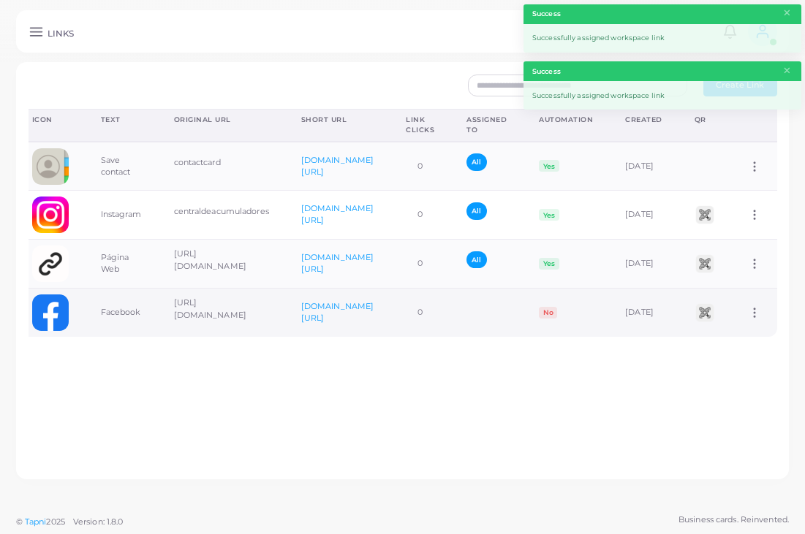
click at [759, 311] on icon at bounding box center [754, 312] width 13 height 13
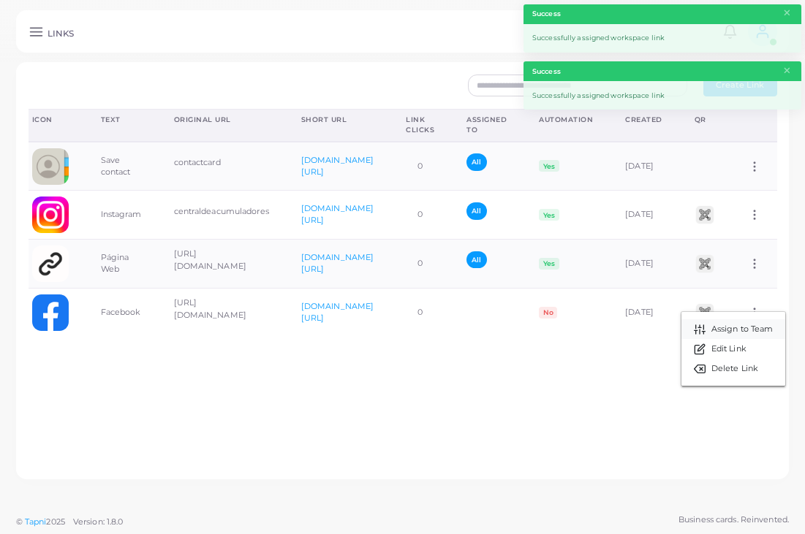
click at [739, 326] on span "Assign to Team" at bounding box center [742, 330] width 62 height 12
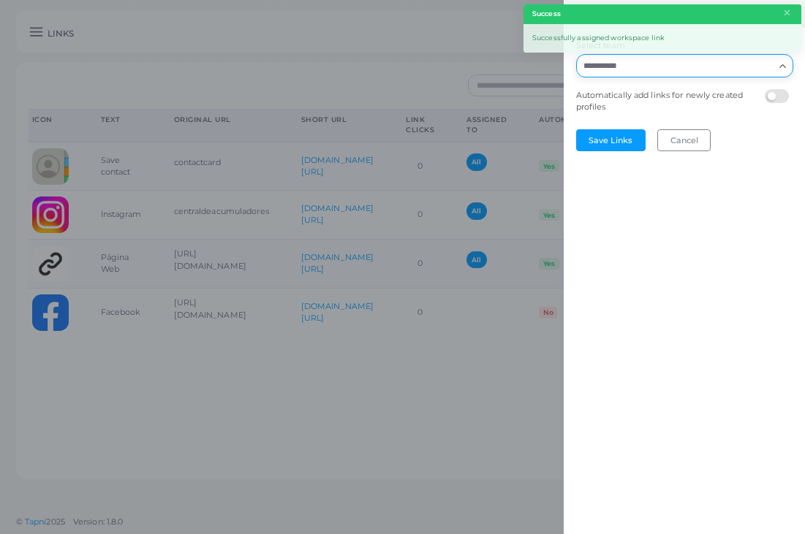
click at [726, 67] on input "Select team" at bounding box center [675, 66] width 195 height 16
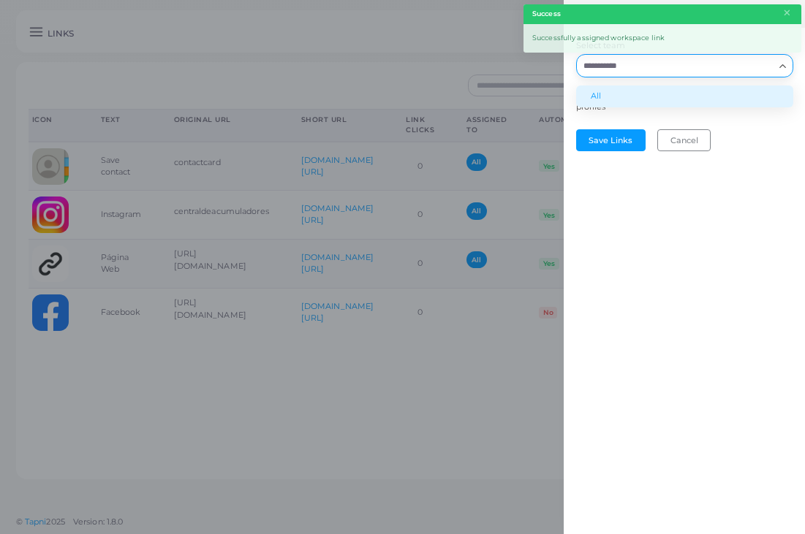
click at [708, 86] on li "All" at bounding box center [684, 97] width 217 height 22
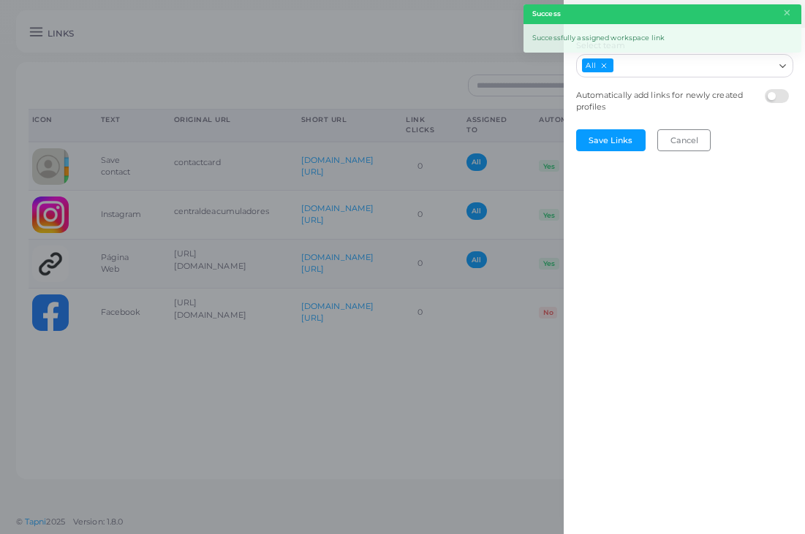
click at [782, 89] on label at bounding box center [779, 89] width 29 height 0
click at [623, 131] on button "Save Links" at bounding box center [610, 140] width 69 height 22
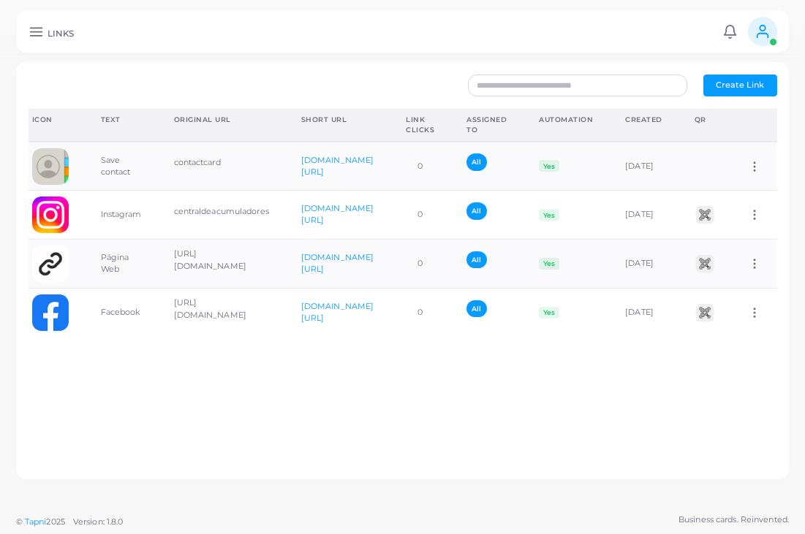
click at [41, 32] on icon at bounding box center [36, 31] width 15 height 15
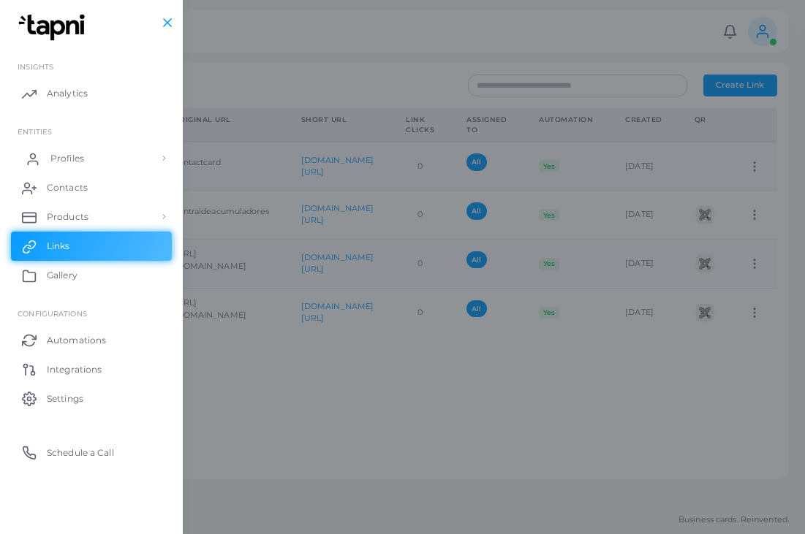
click at [68, 159] on span "Profiles" at bounding box center [67, 158] width 34 height 13
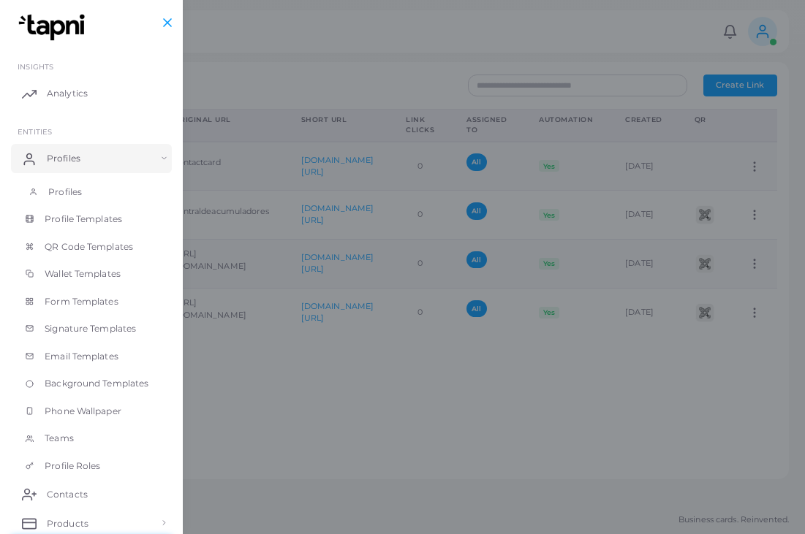
click at [58, 193] on span "Profiles" at bounding box center [65, 192] width 34 height 13
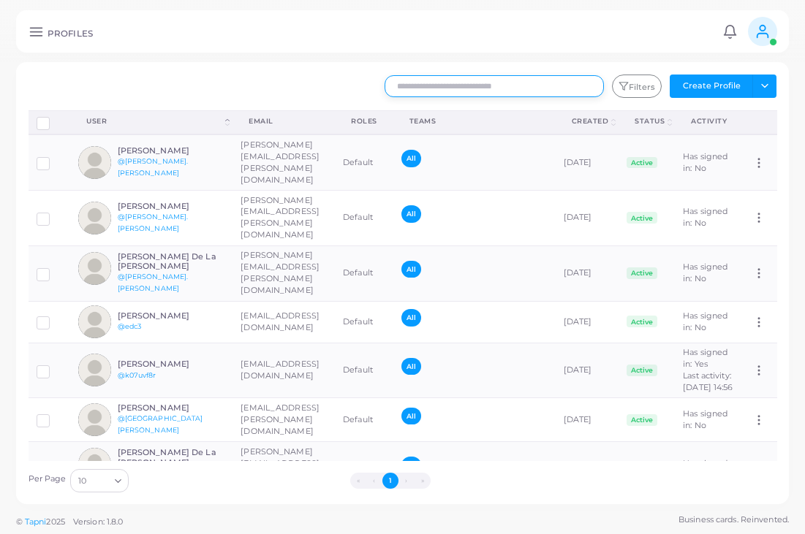
click at [444, 81] on input "text" at bounding box center [493, 86] width 219 height 22
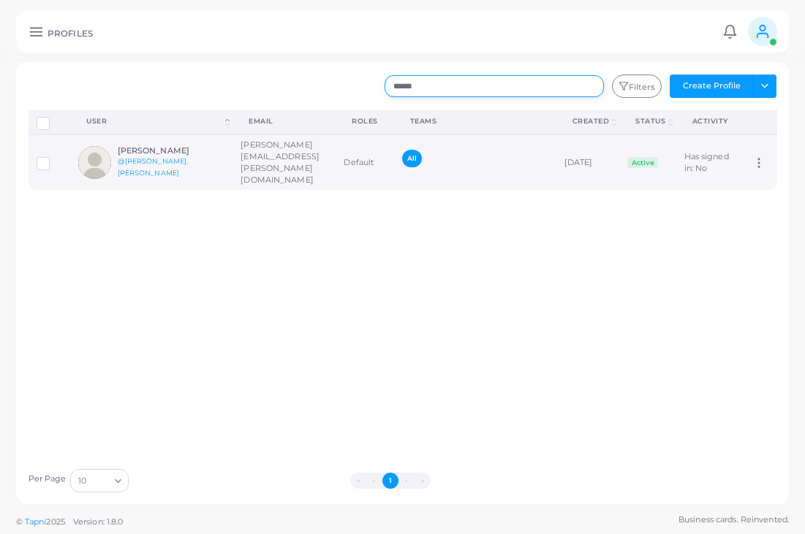
type input "******"
click at [194, 153] on h6 "Rafael Frías" at bounding box center [171, 151] width 107 height 10
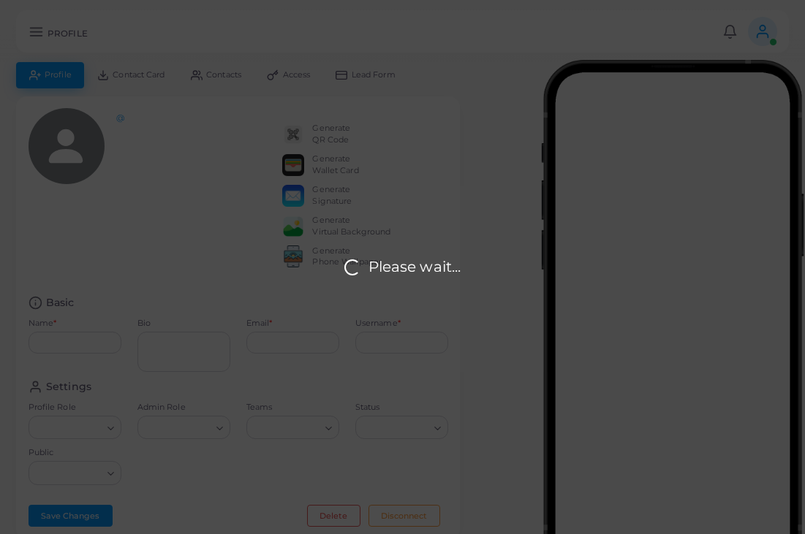
type input "**********"
type textarea "**********"
type input "**********"
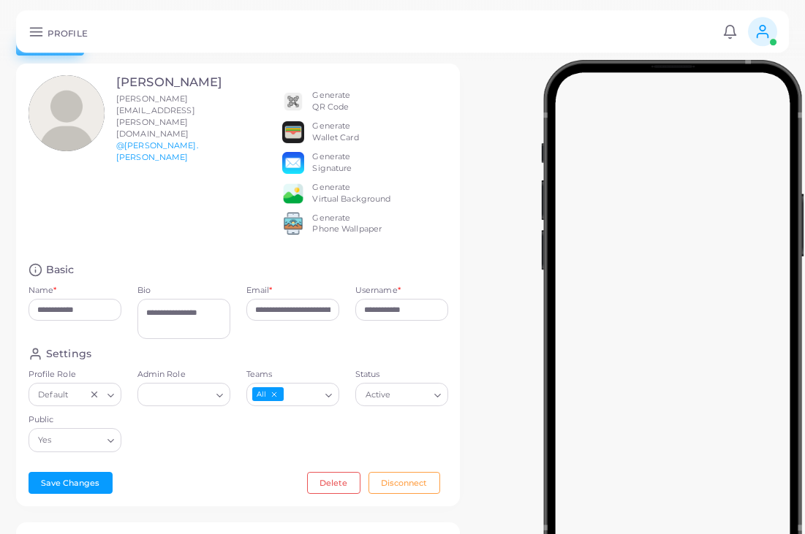
scroll to position [33, 0]
click at [186, 406] on div "Loading..." at bounding box center [183, 394] width 93 height 23
click at [176, 428] on li "Admin" at bounding box center [195, 425] width 117 height 22
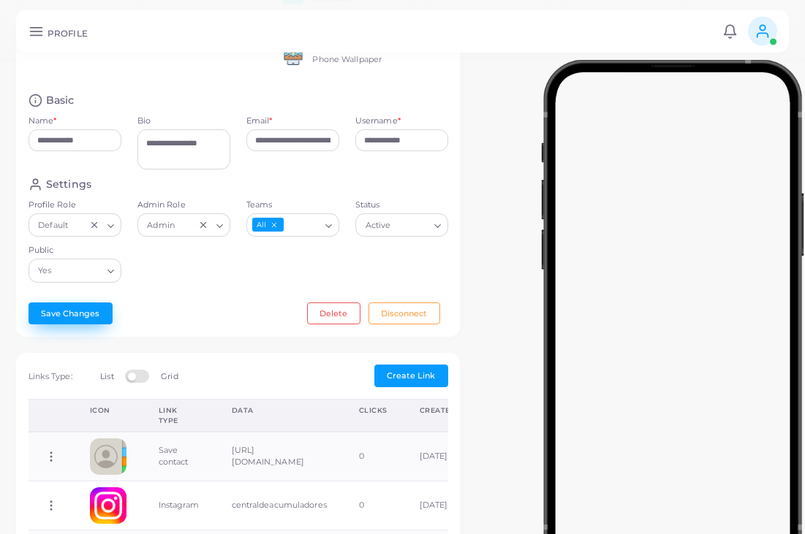
scroll to position [202, 0]
click at [86, 318] on button "Save Changes" at bounding box center [71, 314] width 84 height 22
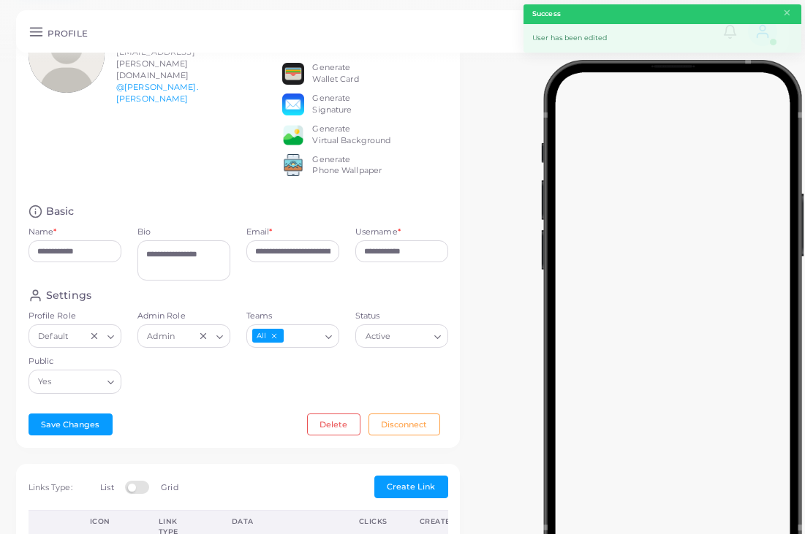
scroll to position [39, 0]
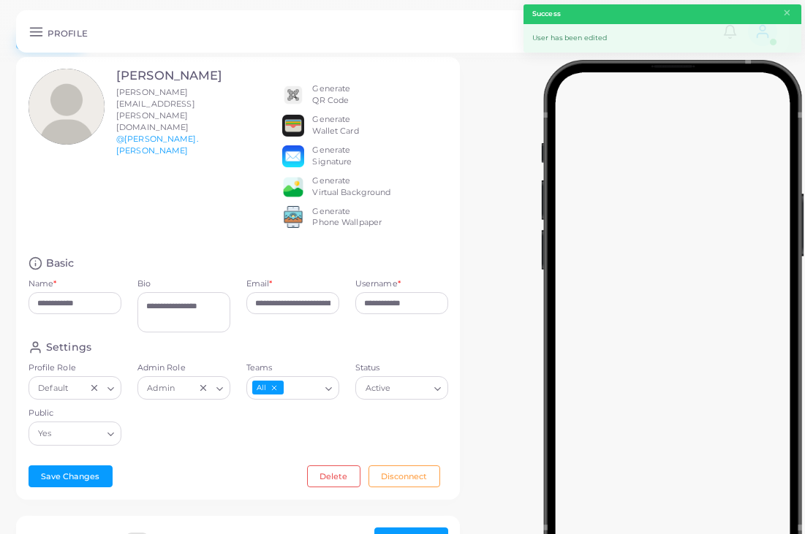
click at [36, 33] on icon at bounding box center [36, 31] width 15 height 15
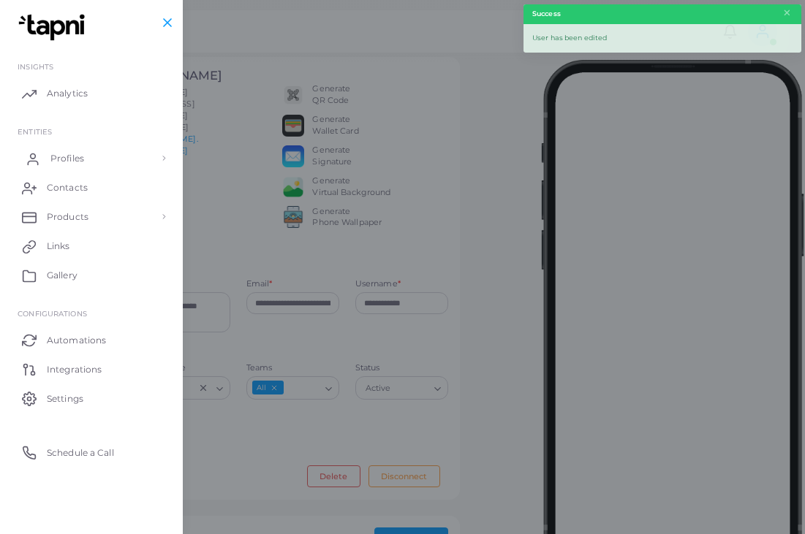
click at [59, 162] on span "Profiles" at bounding box center [67, 158] width 34 height 13
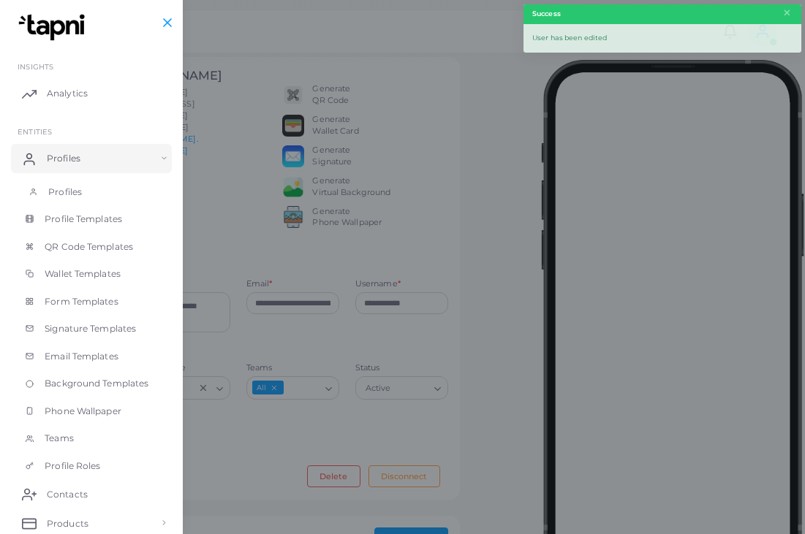
click at [61, 191] on span "Profiles" at bounding box center [65, 192] width 34 height 13
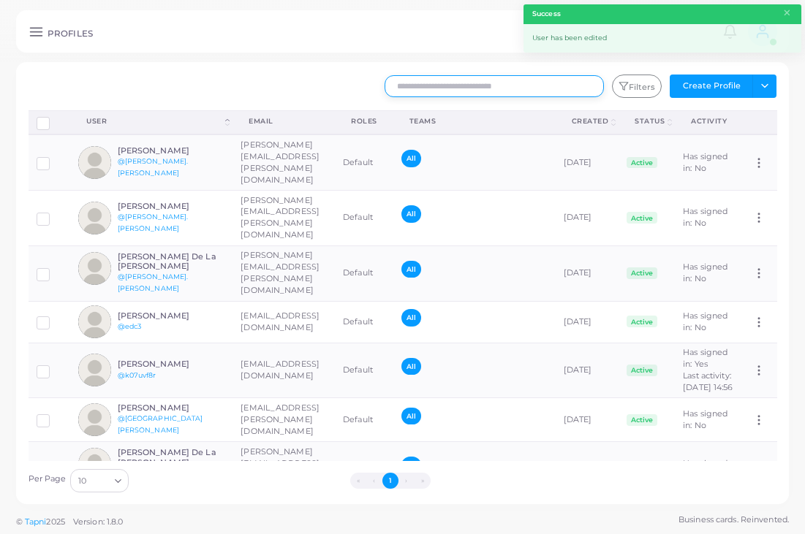
click at [454, 85] on input "text" at bounding box center [493, 86] width 219 height 22
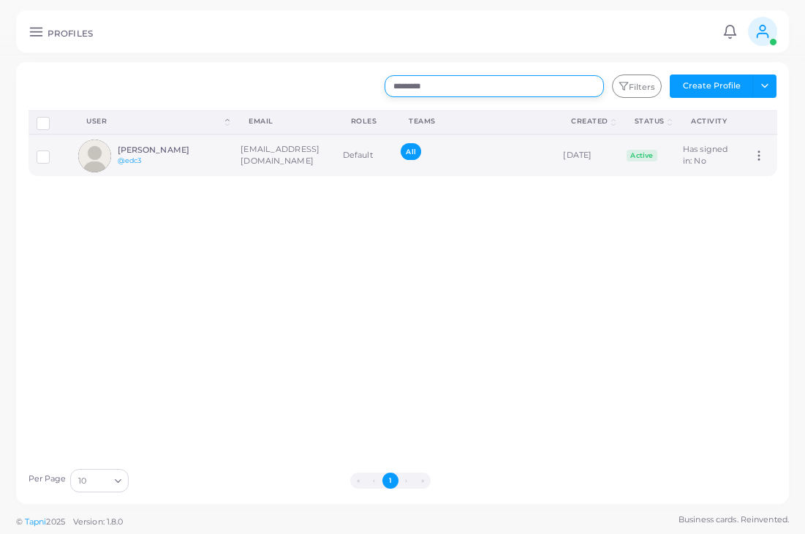
type input "*********"
click at [242, 156] on td "edc3@centraldeacumuladores.com" at bounding box center [283, 155] width 102 height 42
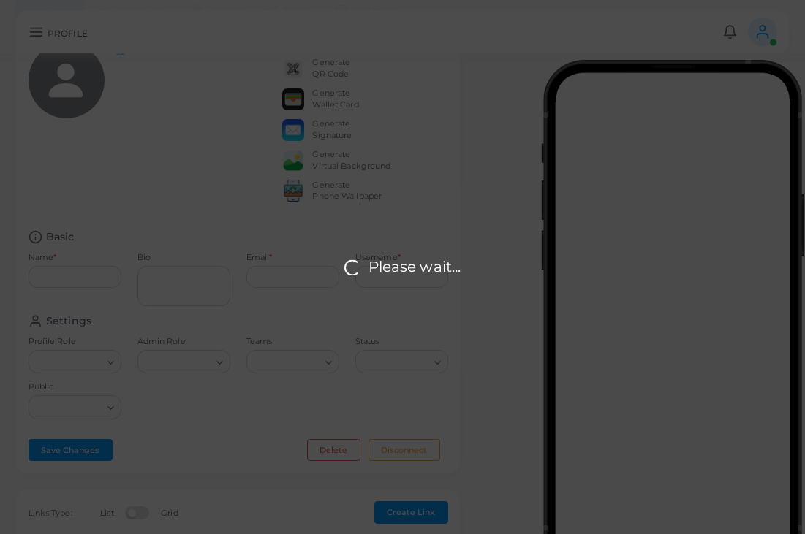
scroll to position [73, 0]
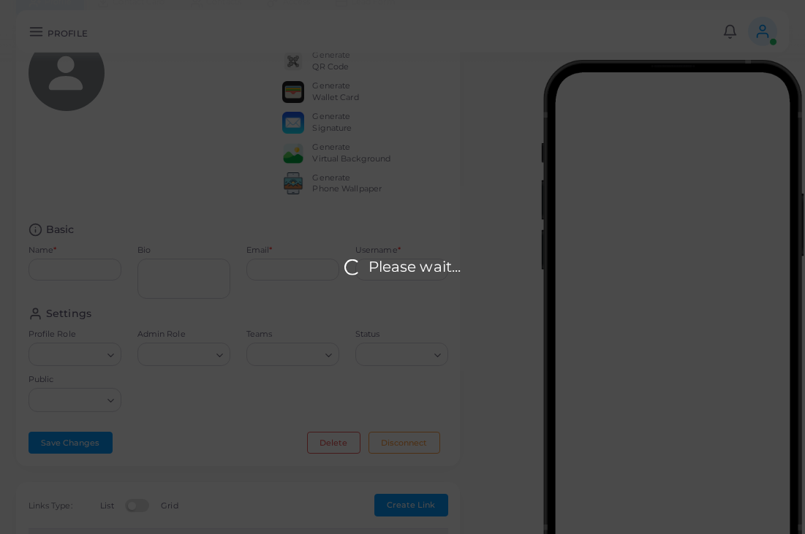
type input "**********"
type textarea "**********"
type input "**********"
type input "****"
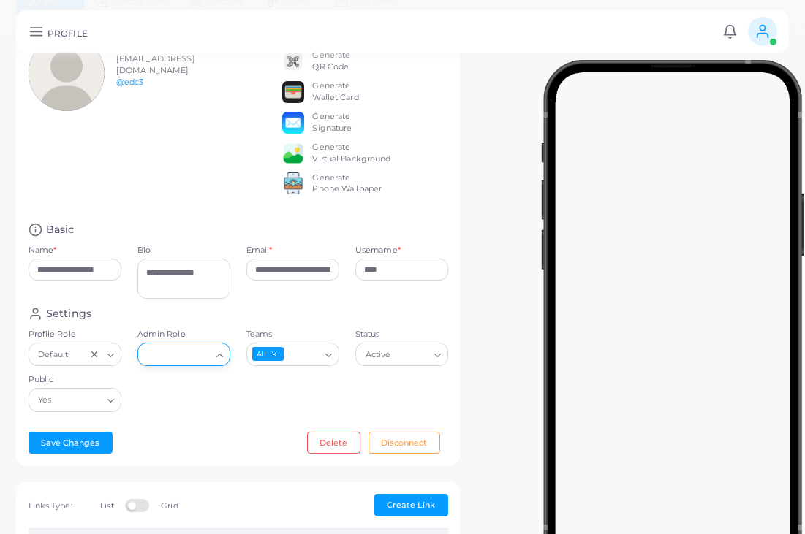
click at [192, 363] on input "Admin Role" at bounding box center [177, 354] width 67 height 16
click at [183, 384] on li "Admin" at bounding box center [195, 385] width 117 height 22
click at [80, 442] on button "Save Changes" at bounding box center [71, 443] width 84 height 22
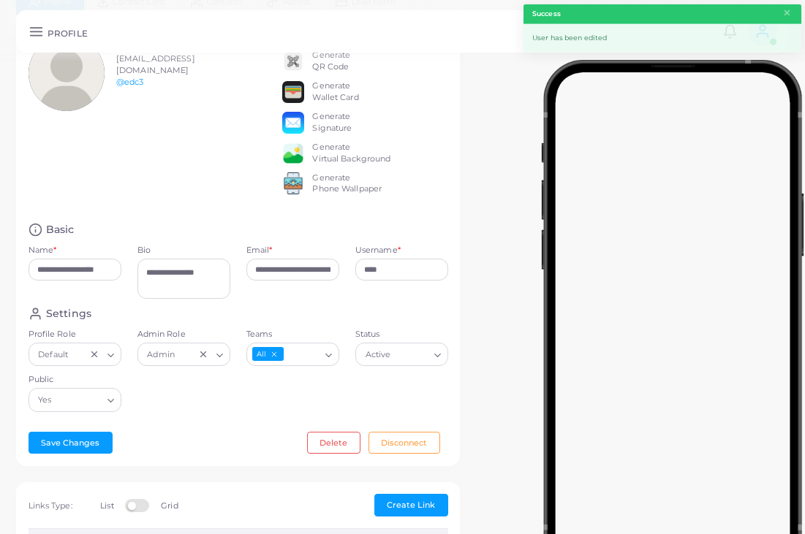
scroll to position [0, 0]
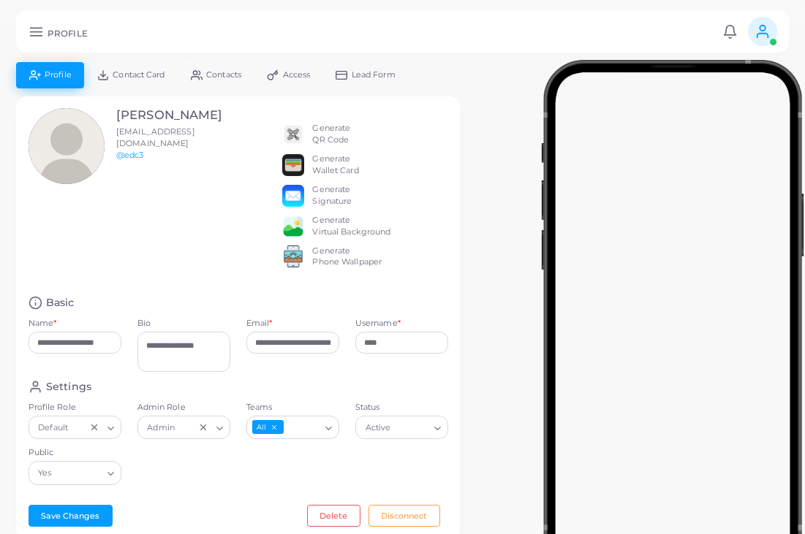
click at [34, 39] on icon at bounding box center [36, 31] width 15 height 15
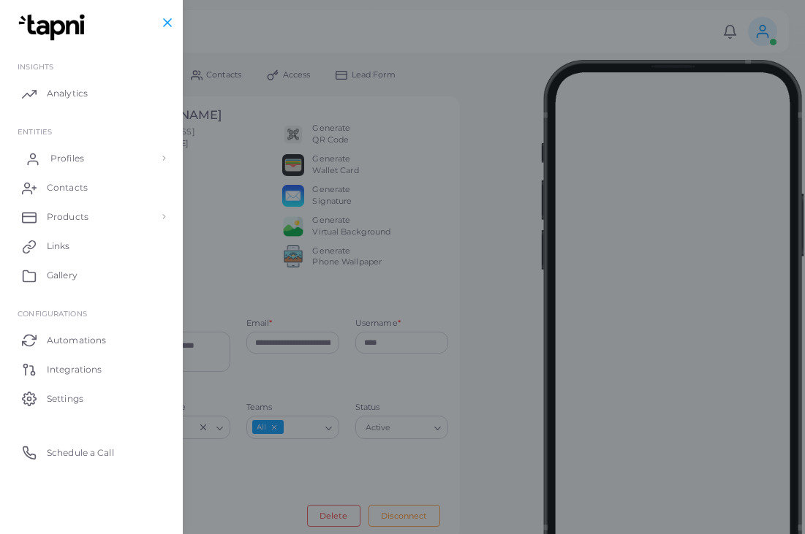
click at [66, 156] on span "Profiles" at bounding box center [67, 158] width 34 height 13
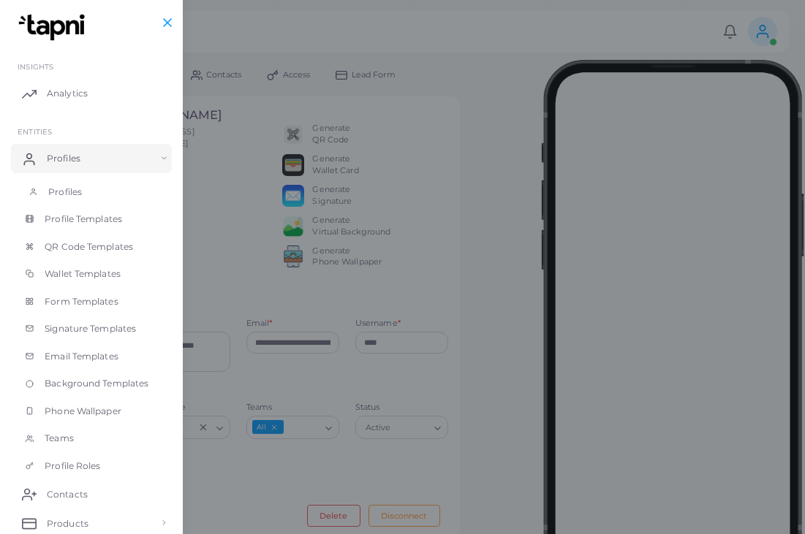
click at [60, 193] on span "Profiles" at bounding box center [65, 192] width 34 height 13
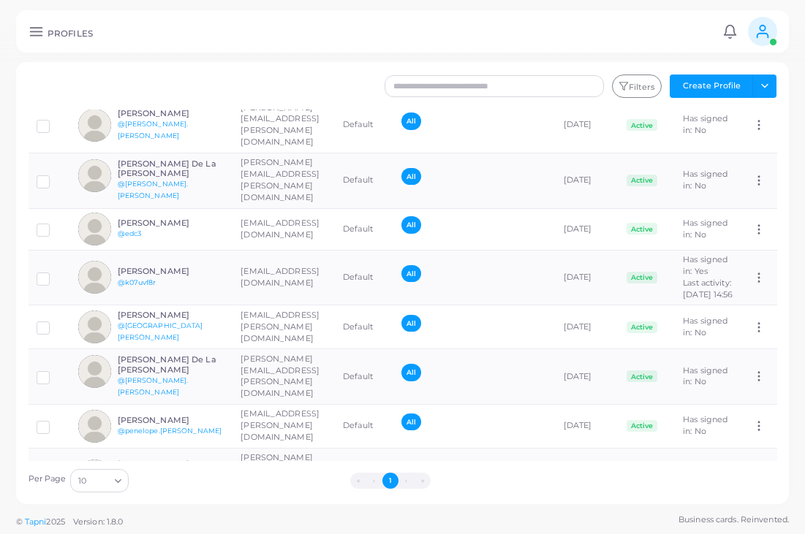
scroll to position [91, 0]
click at [204, 262] on div "Hazael Izaguirre @k07uvf8r" at bounding box center [151, 278] width 146 height 33
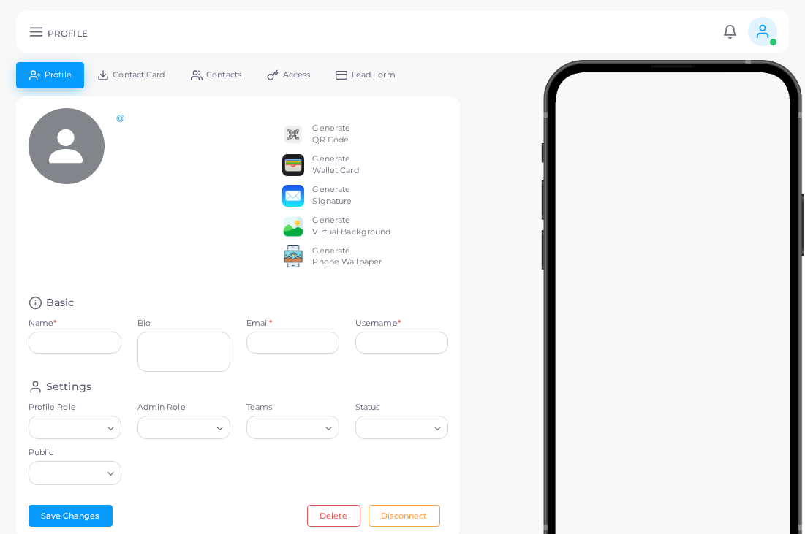
type input "**********"
type textarea "*******"
type input "**********"
type input "********"
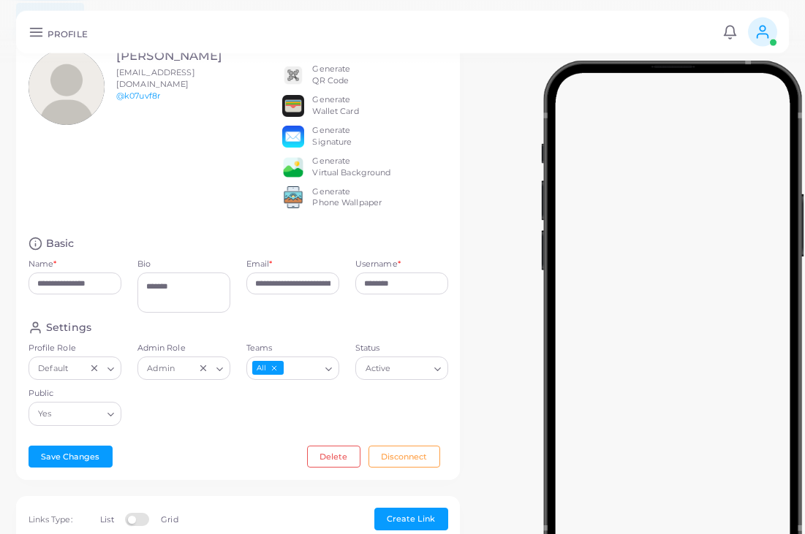
click at [206, 370] on icon "Clear Selected" at bounding box center [203, 368] width 10 height 10
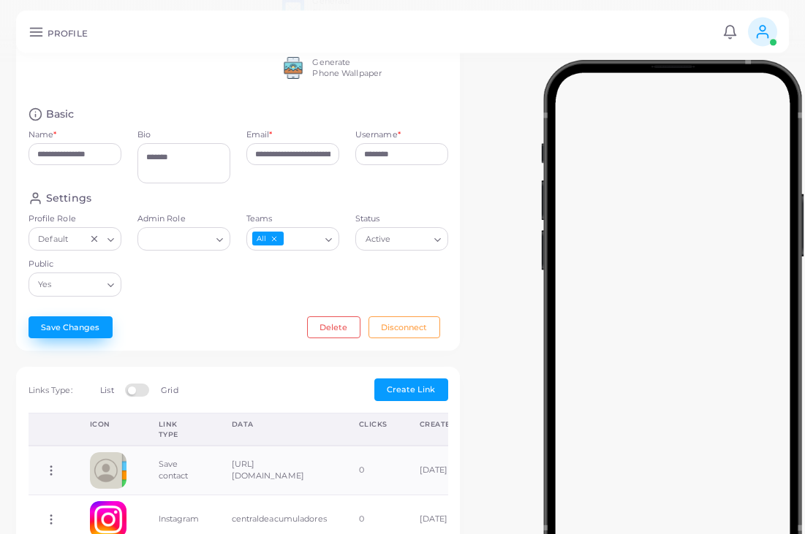
click at [64, 338] on button "Save Changes" at bounding box center [71, 327] width 84 height 22
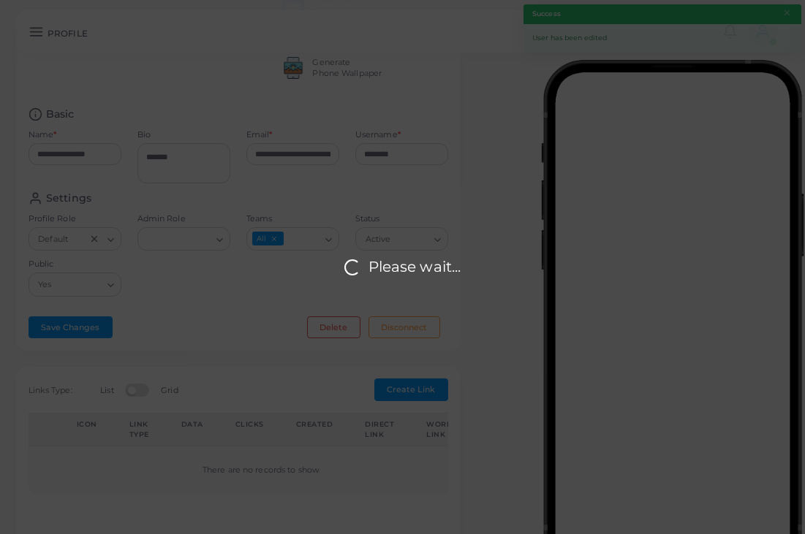
scroll to position [168, 0]
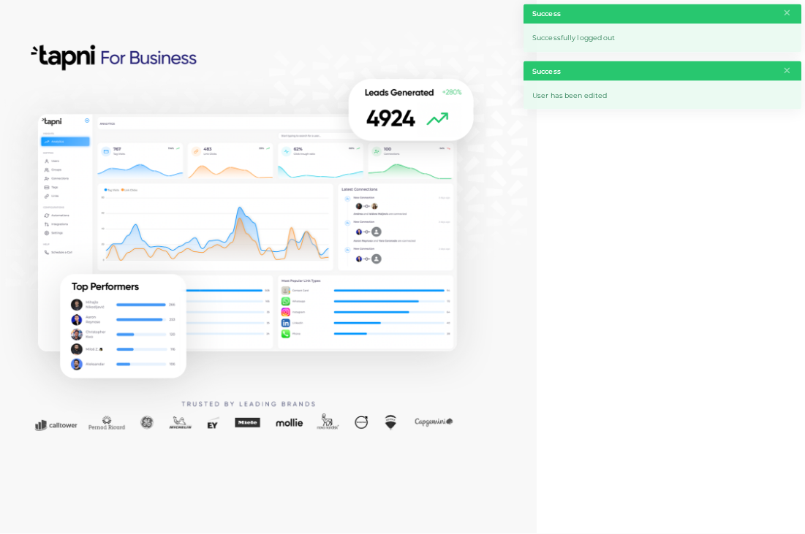
scroll to position [30, 0]
